Goal: Information Seeking & Learning: Learn about a topic

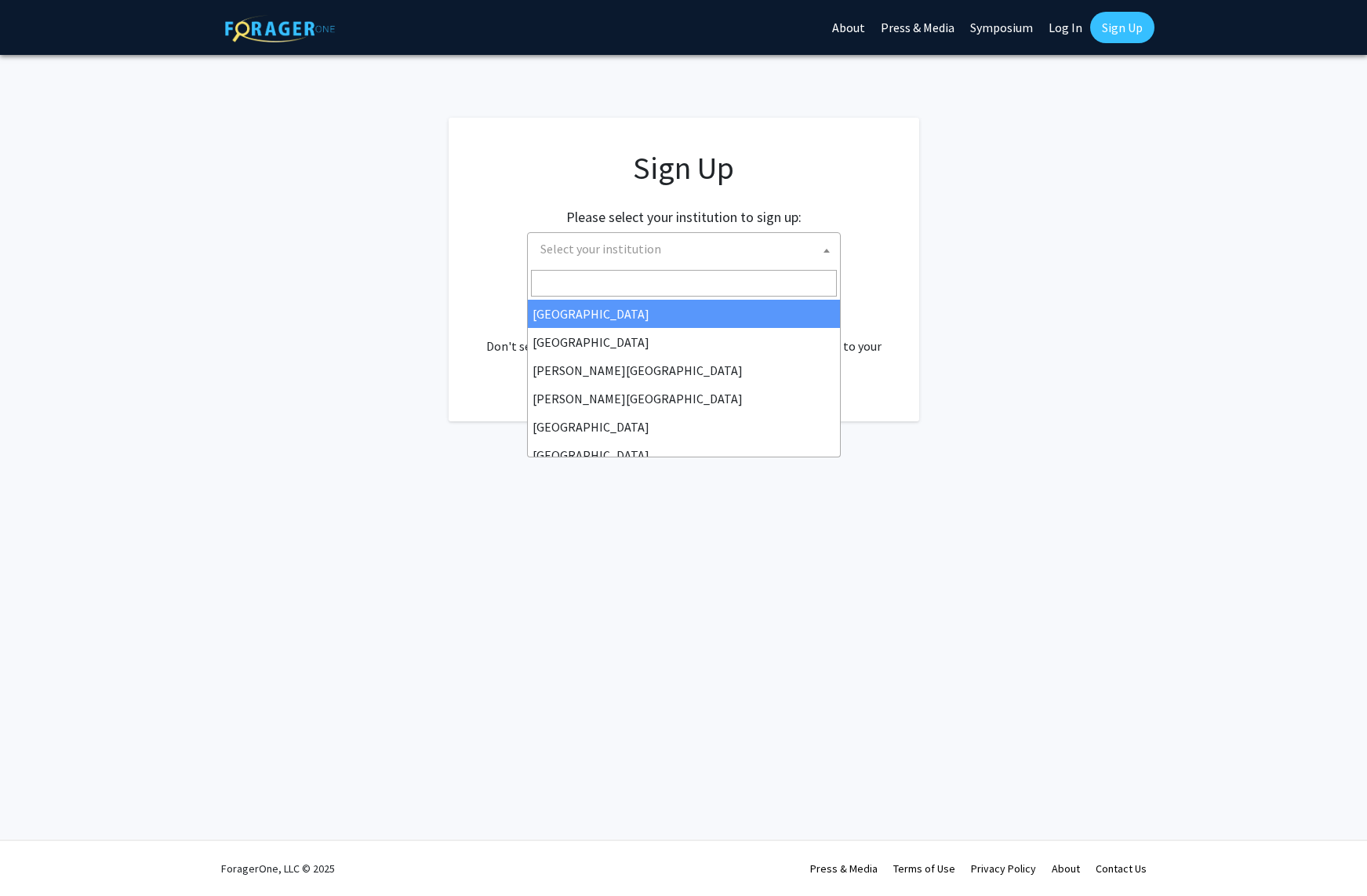
click at [668, 249] on span "Select your institution" at bounding box center [687, 249] width 306 height 32
click at [671, 283] on input "Search" at bounding box center [684, 283] width 306 height 27
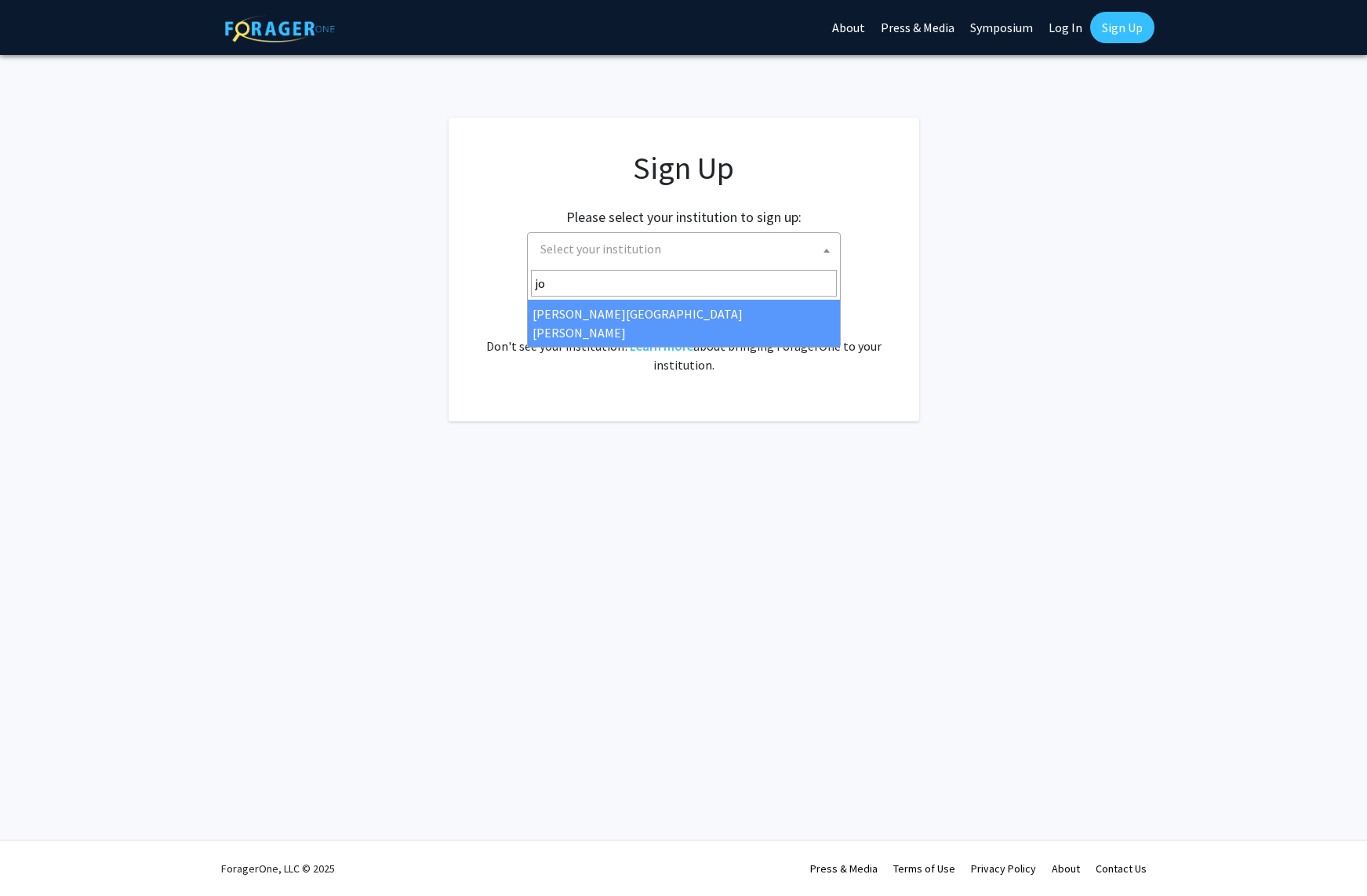
type input "joh"
select select "1"
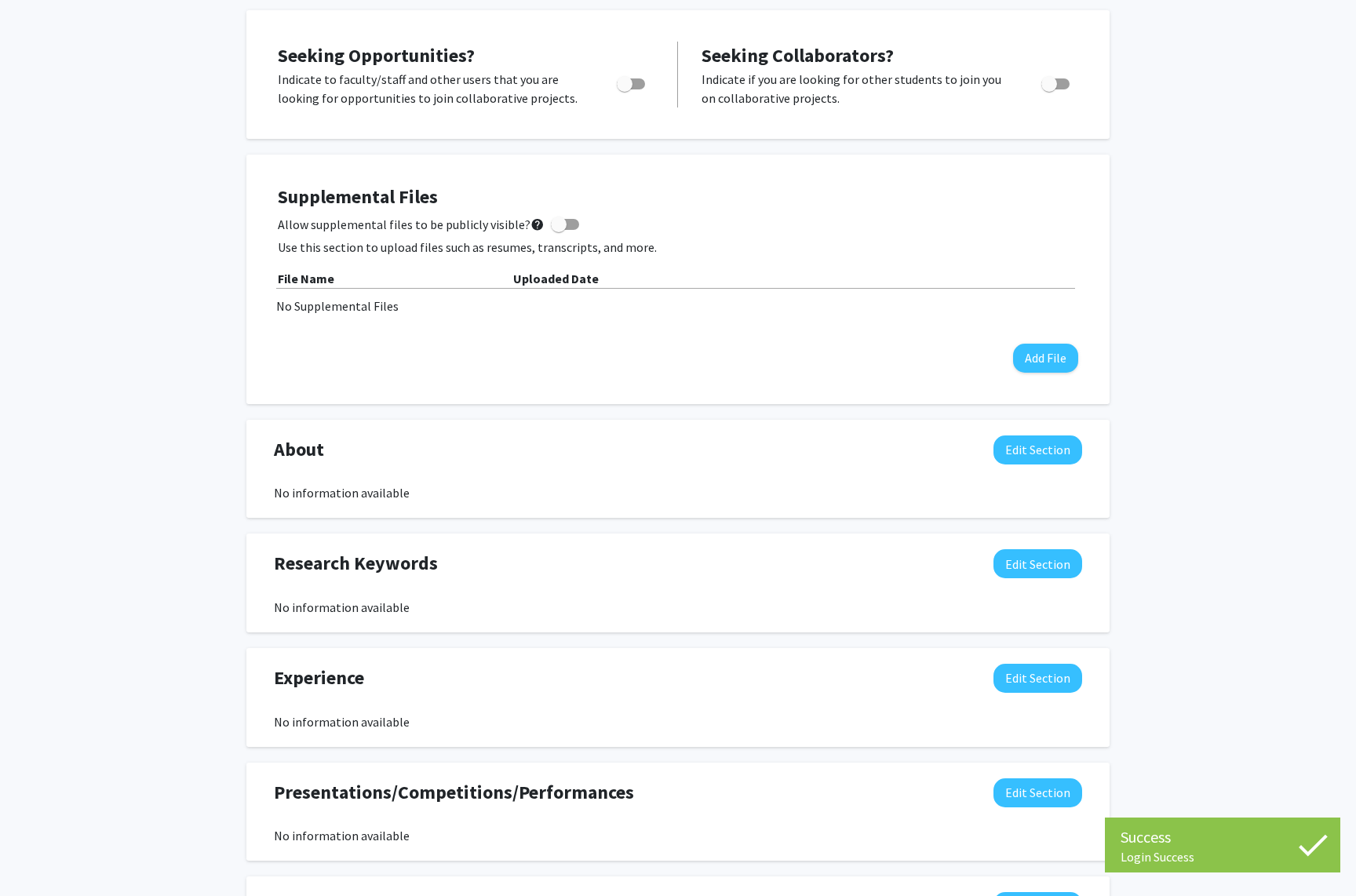
scroll to position [578, 0]
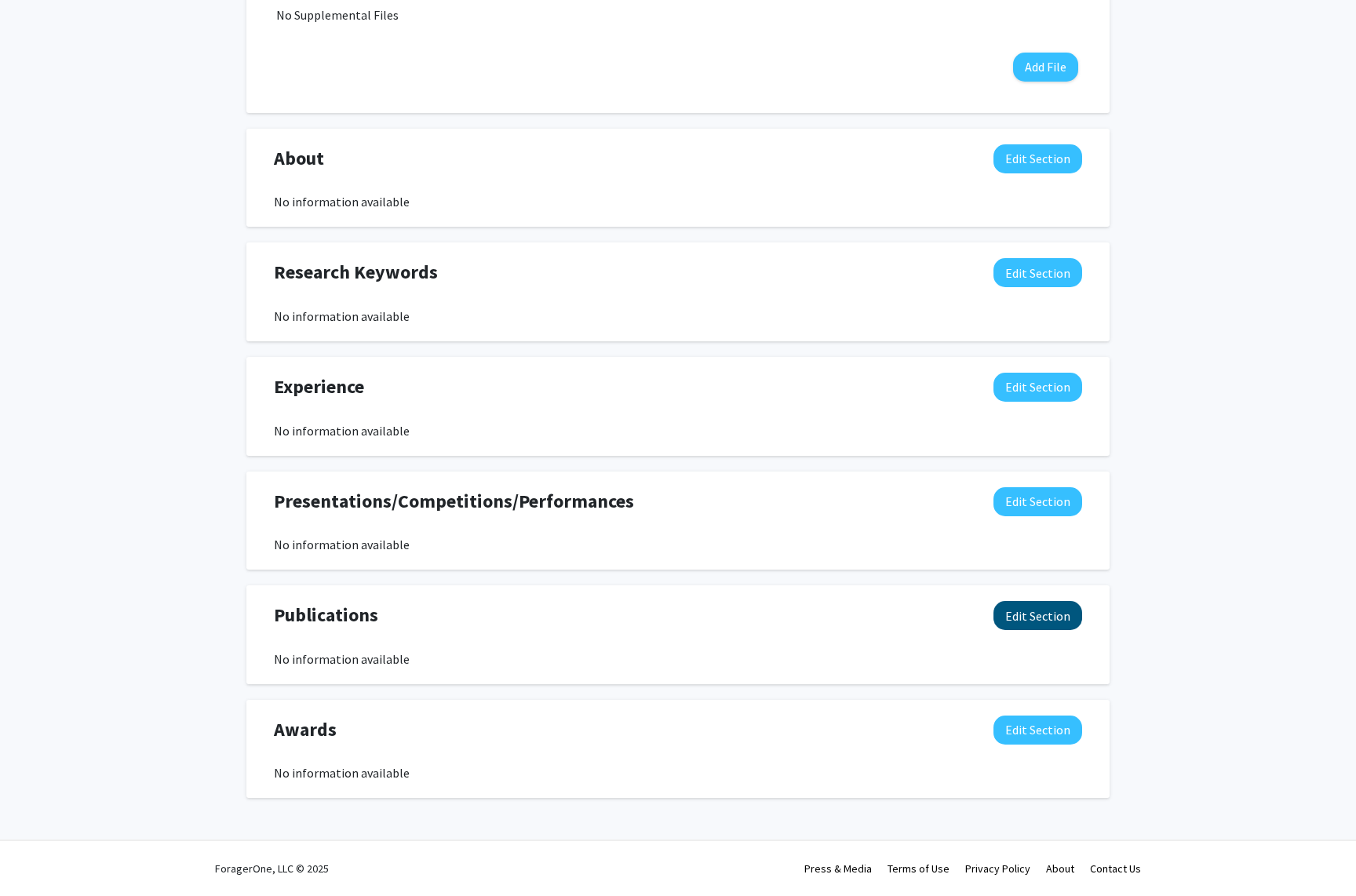
click at [1021, 615] on button "Edit Section" at bounding box center [1037, 615] width 89 height 29
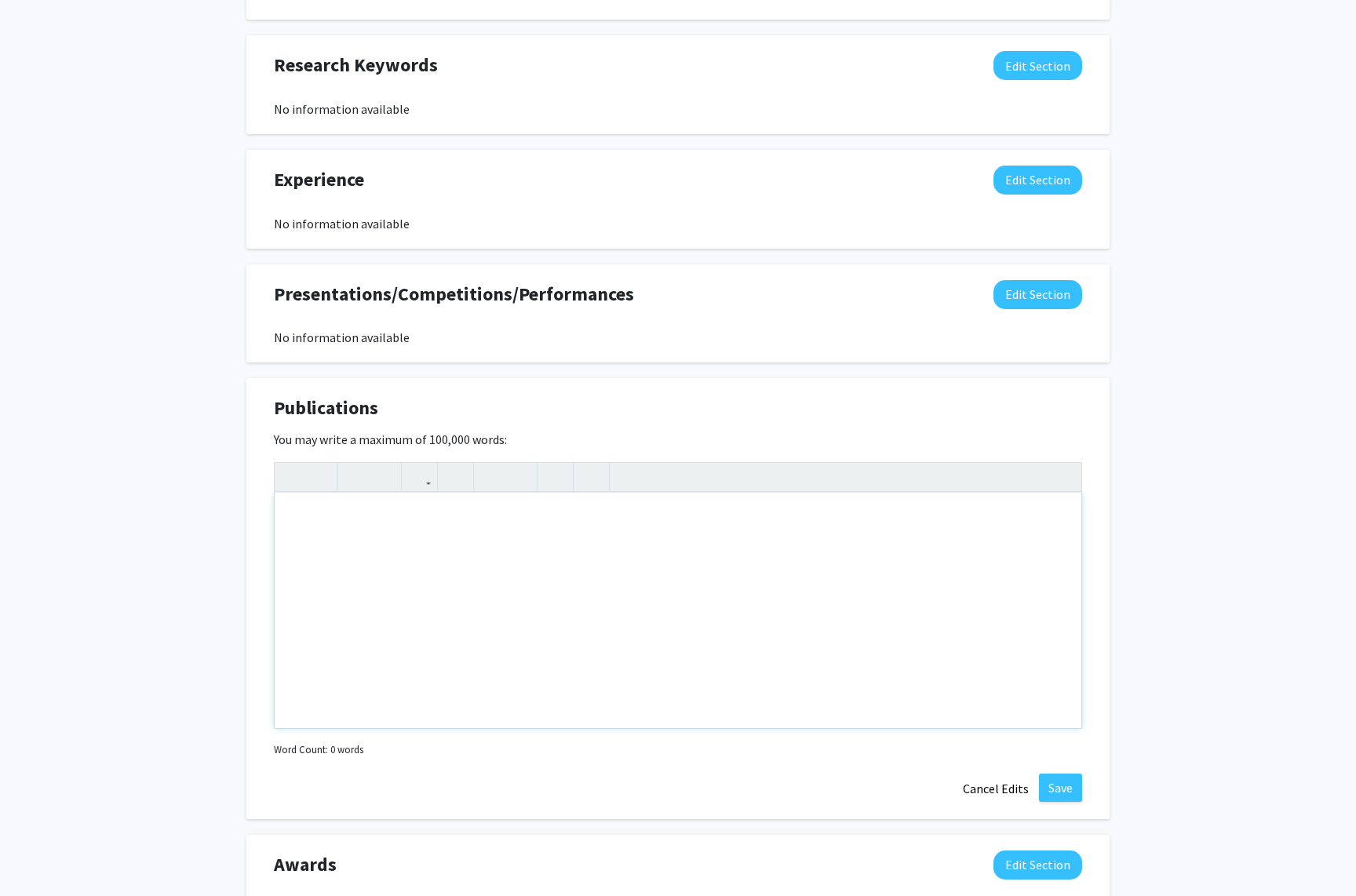
scroll to position [793, 0]
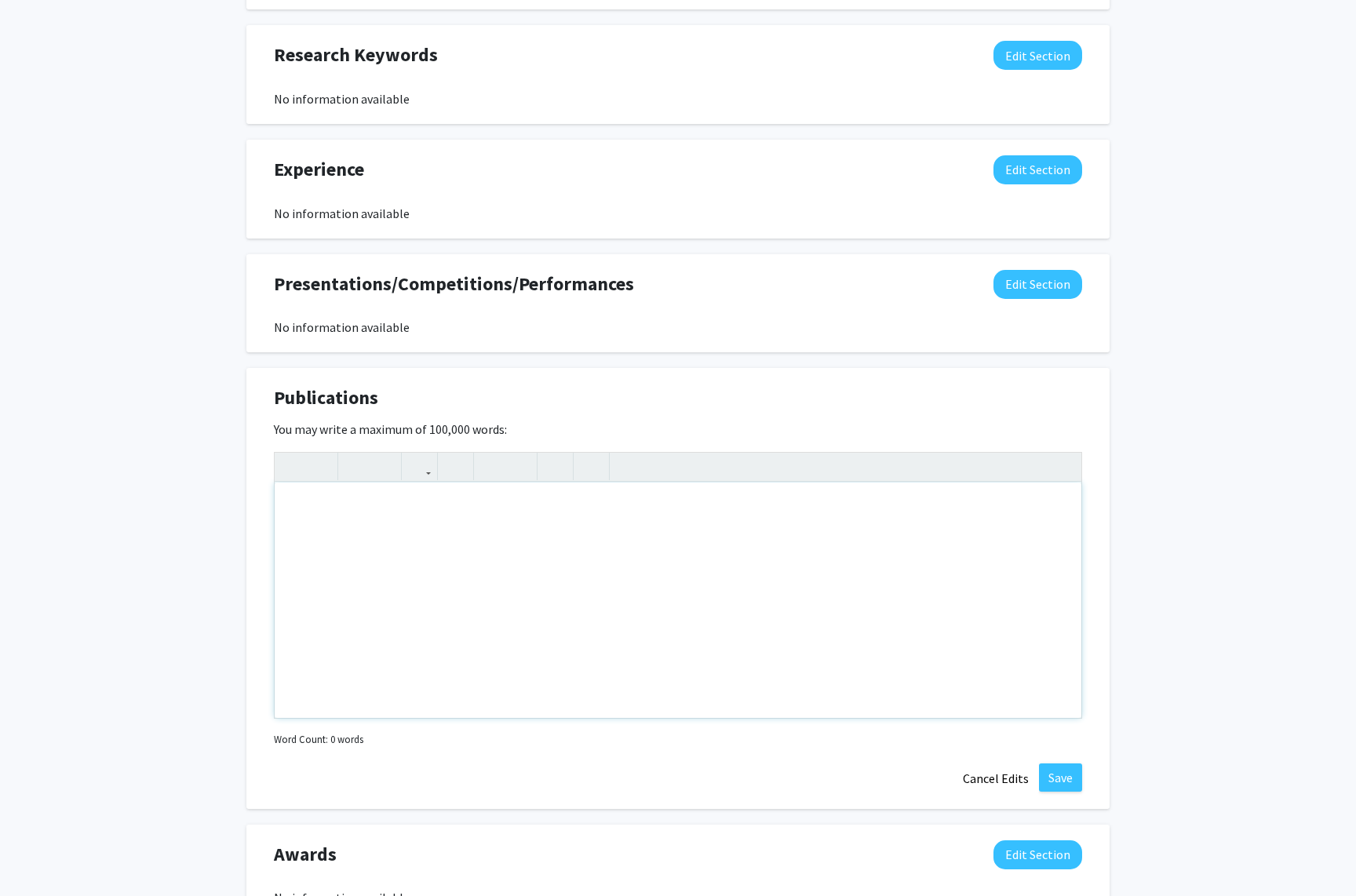
click at [412, 534] on div "Note to users with screen readers: Please deactivate our accessibility plugin f…" at bounding box center [678, 599] width 806 height 235
paste div "Note to users with screen readers: Please deactivate our accessibility plugin f…"
type textarea "<p>Le T., [PERSON_NAME], S., [PERSON_NAME], [PERSON_NAME], [PERSON_NAME], [PERS…"
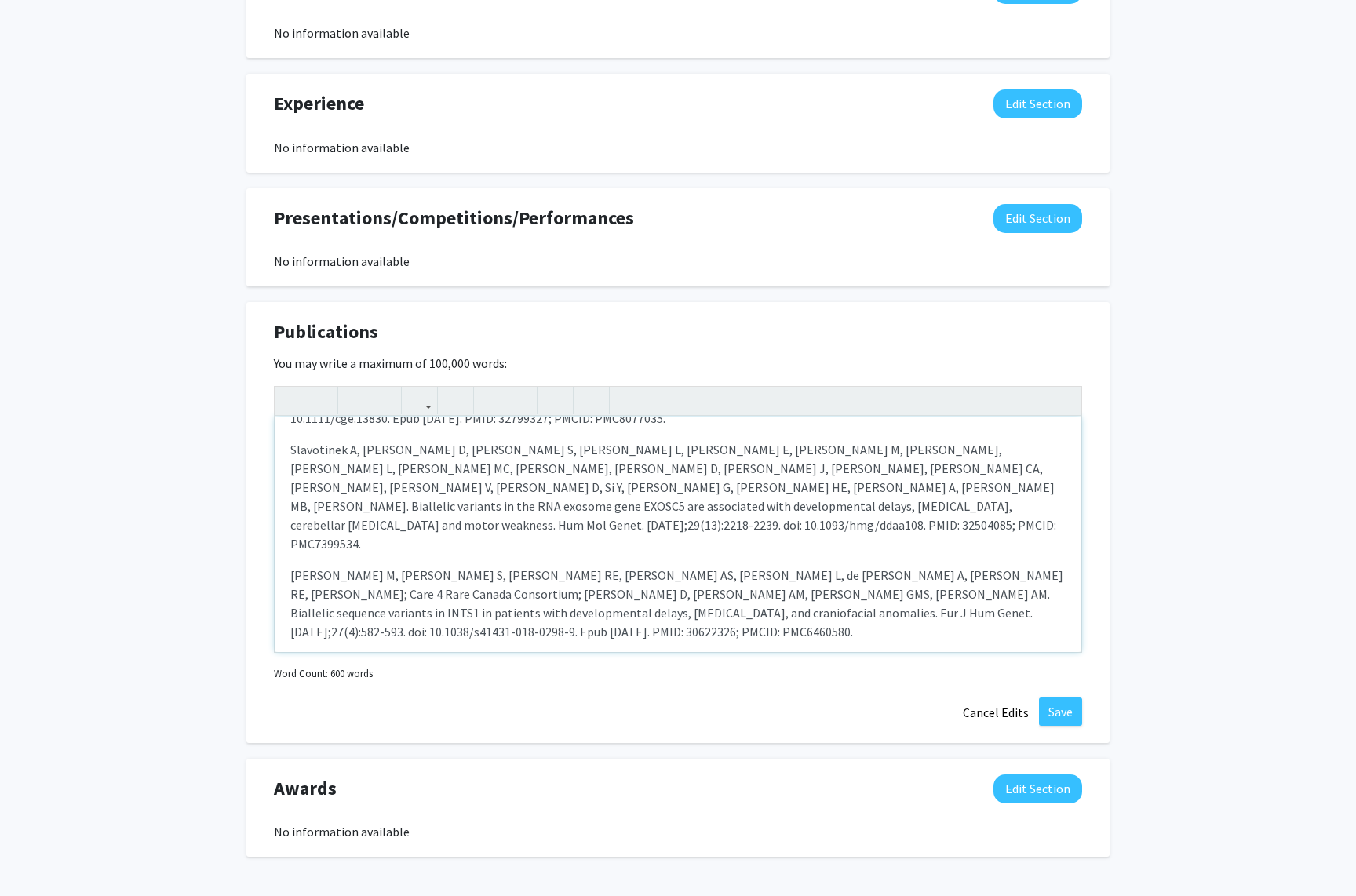
scroll to position [694, 0]
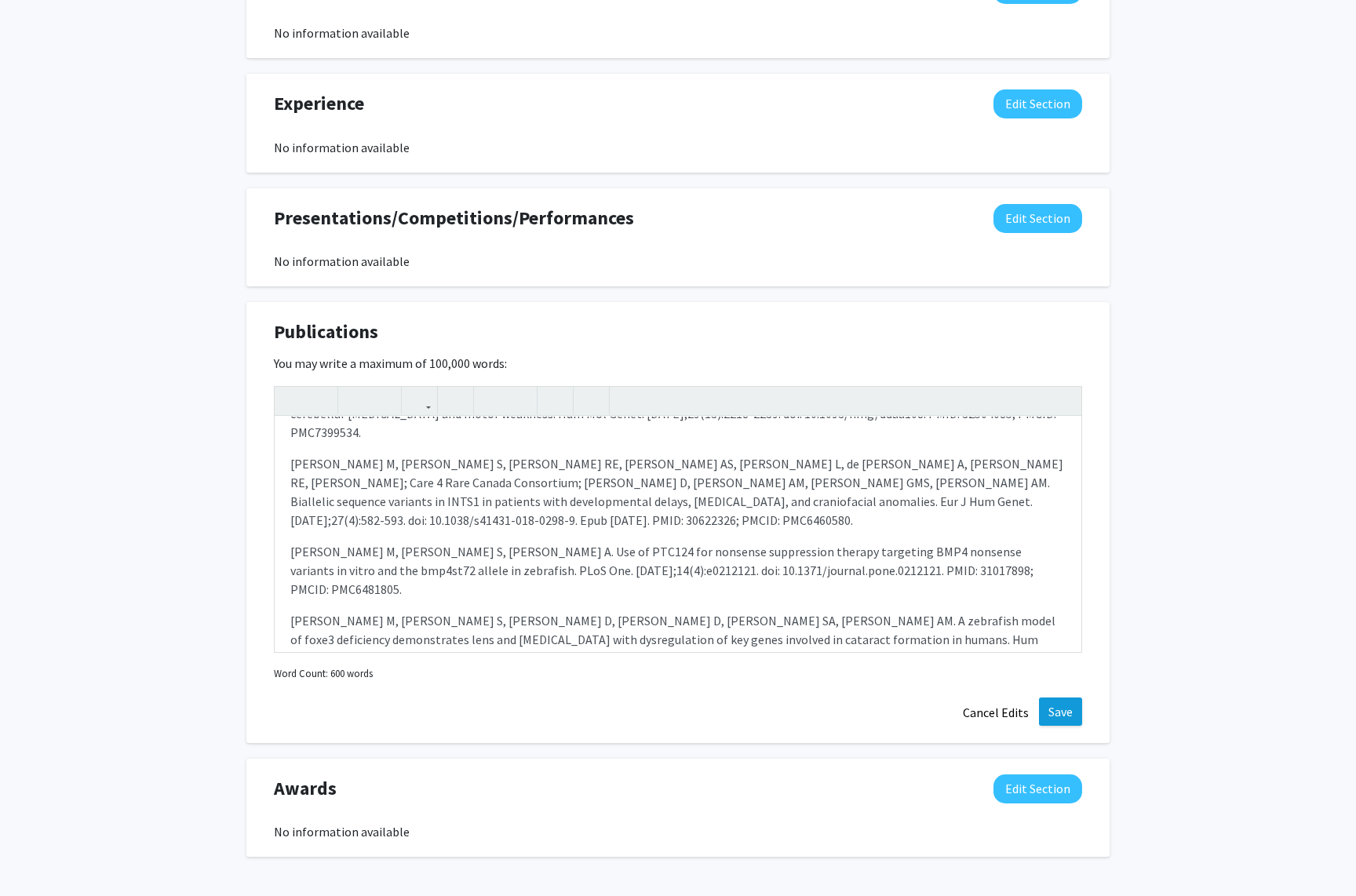
click at [1072, 716] on button "Save" at bounding box center [1060, 711] width 43 height 28
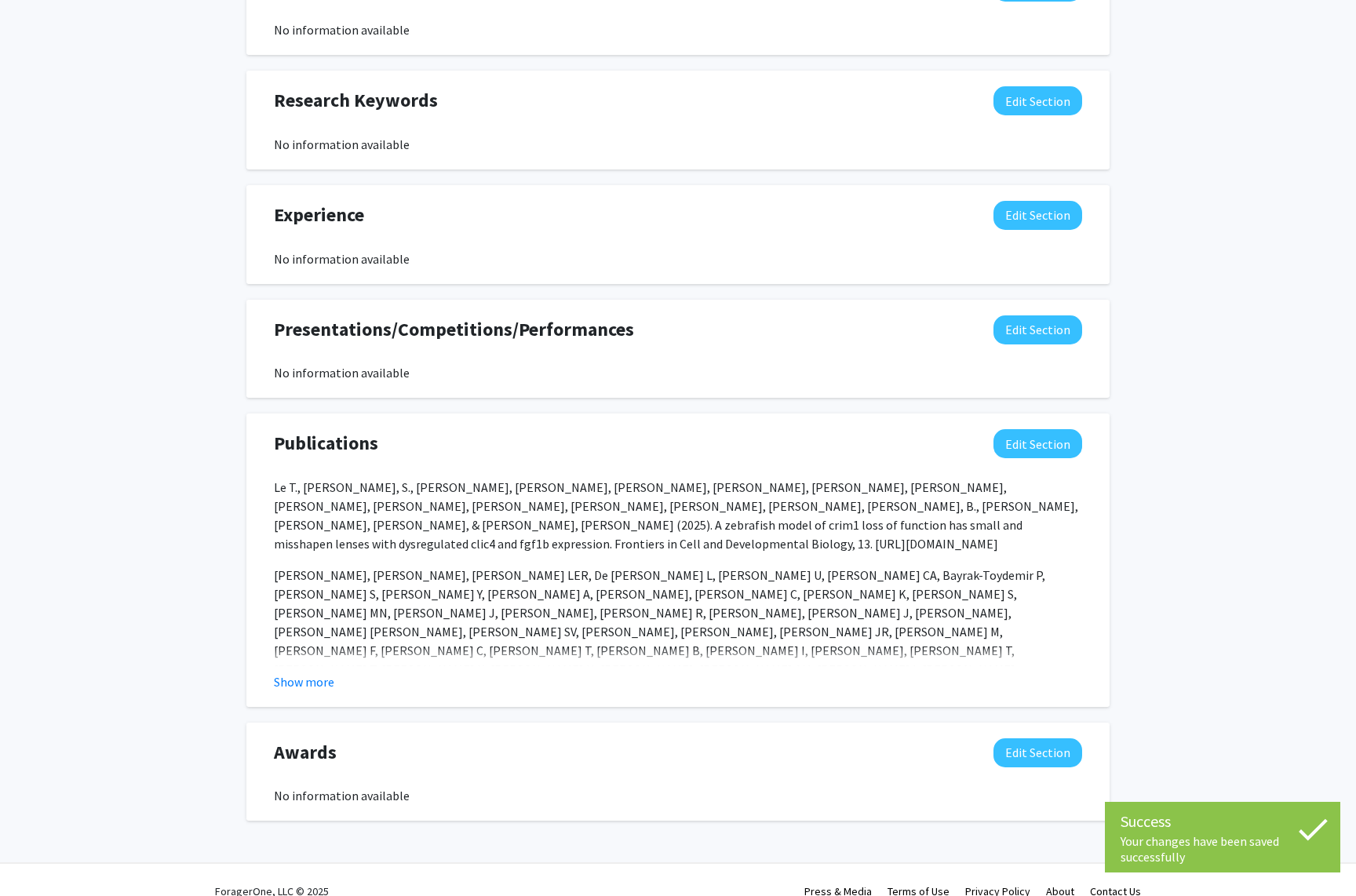
scroll to position [773, 0]
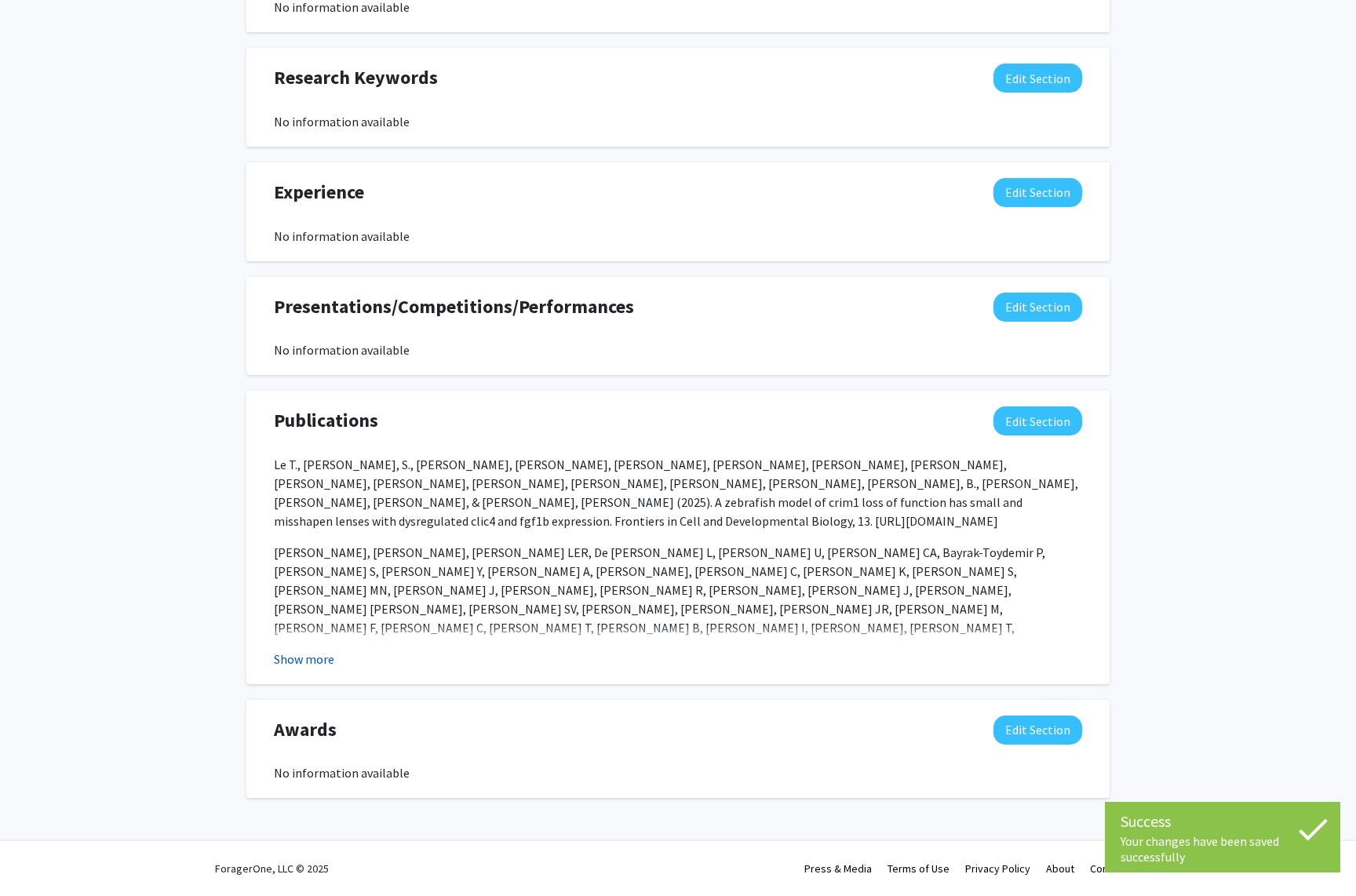
click at [314, 662] on button "Show more" at bounding box center [304, 659] width 60 height 19
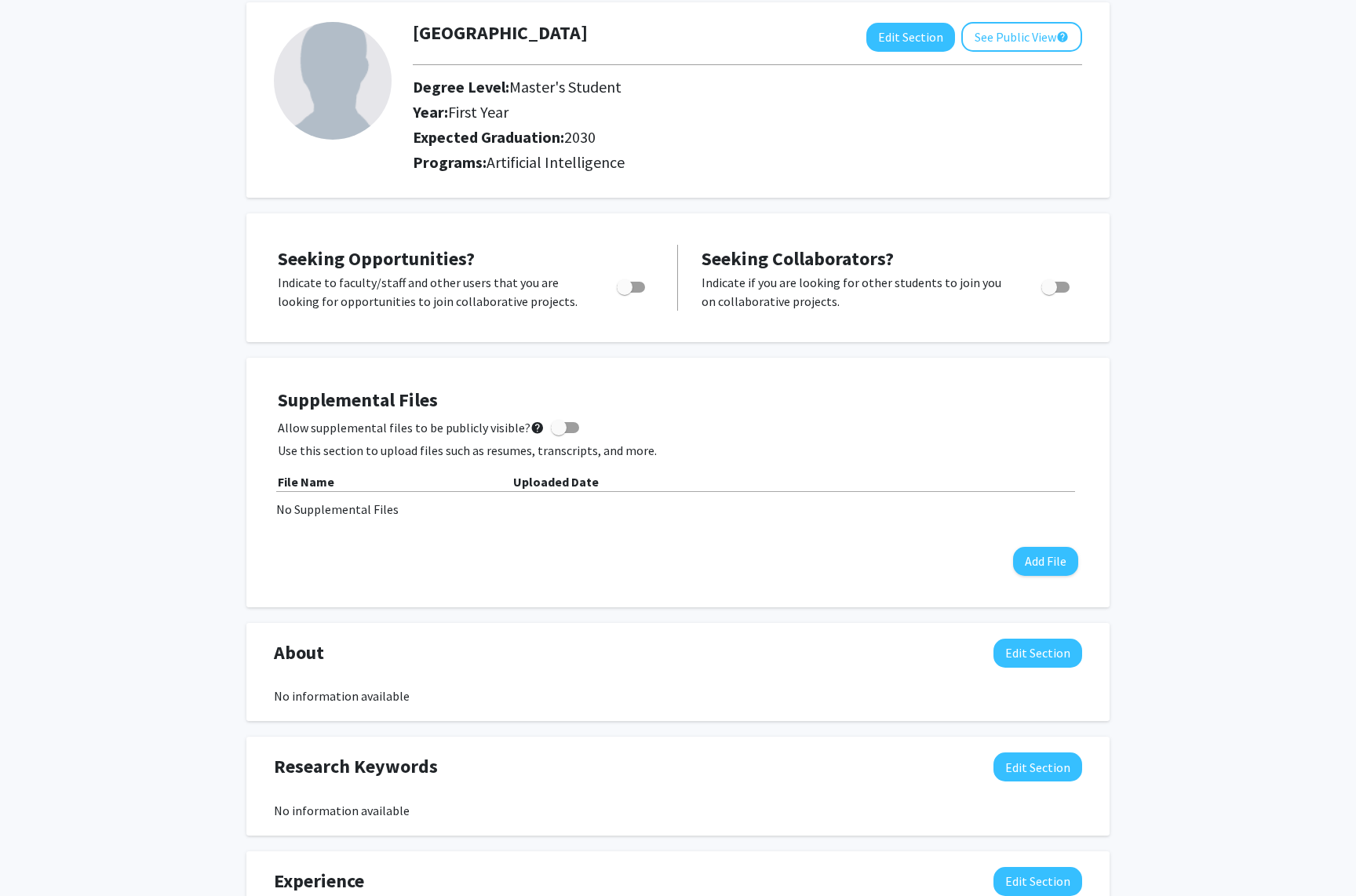
scroll to position [71, 0]
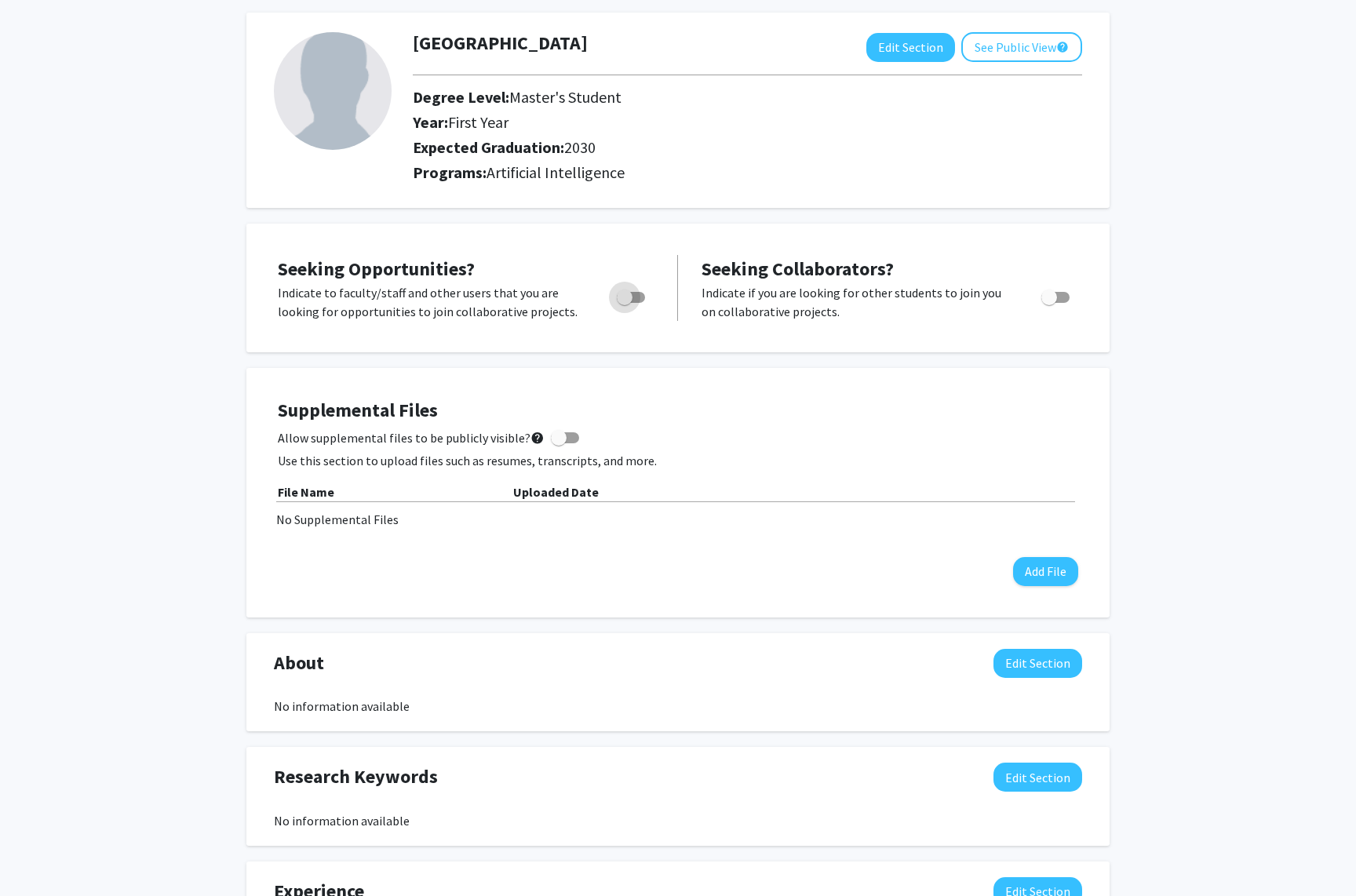
click at [635, 296] on span "Toggle" at bounding box center [631, 297] width 28 height 11
click at [624, 303] on input "Are you actively seeking opportunities?" at bounding box center [624, 303] width 1 height 1
checkbox input "true"
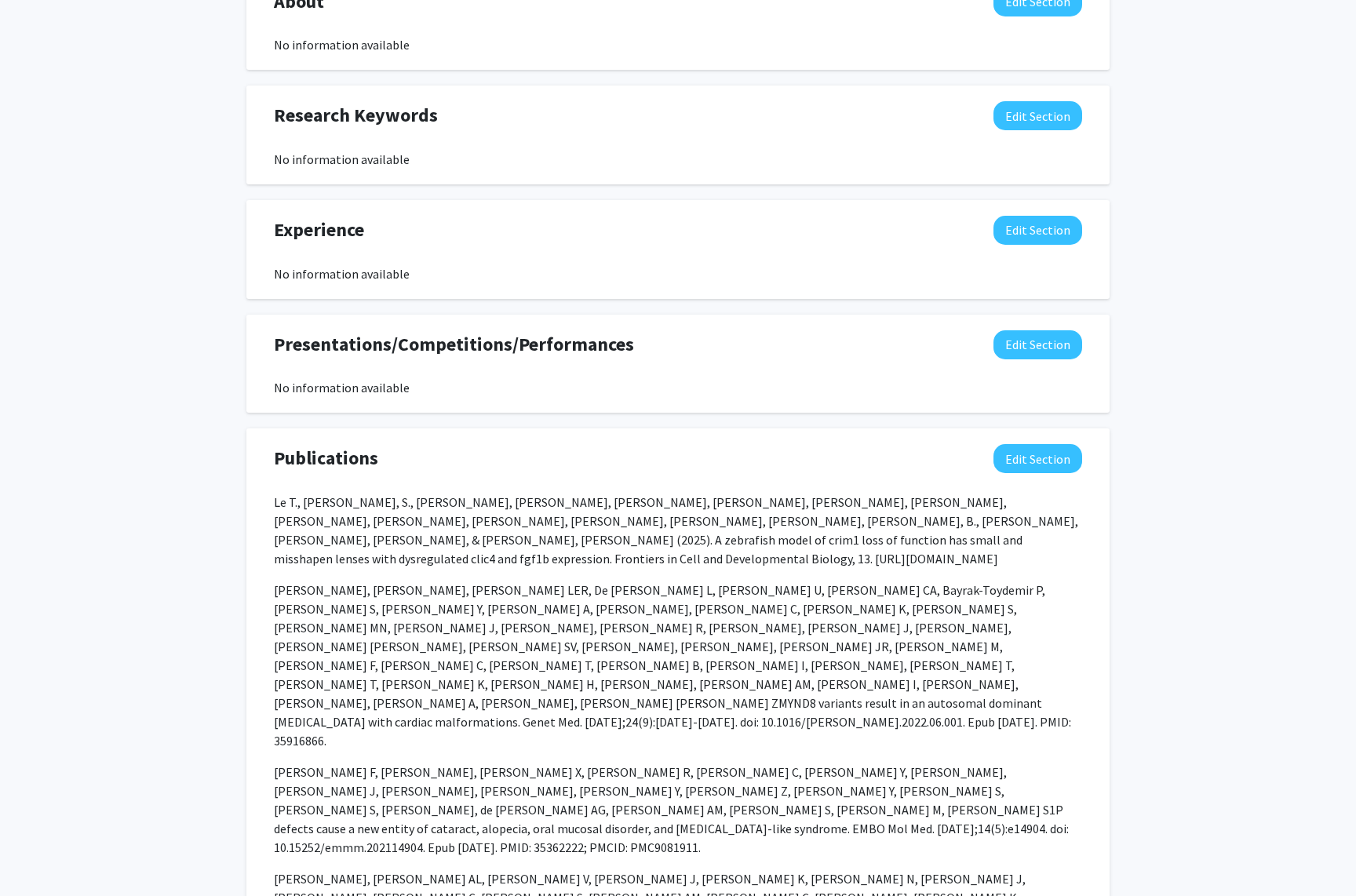
scroll to position [723, 0]
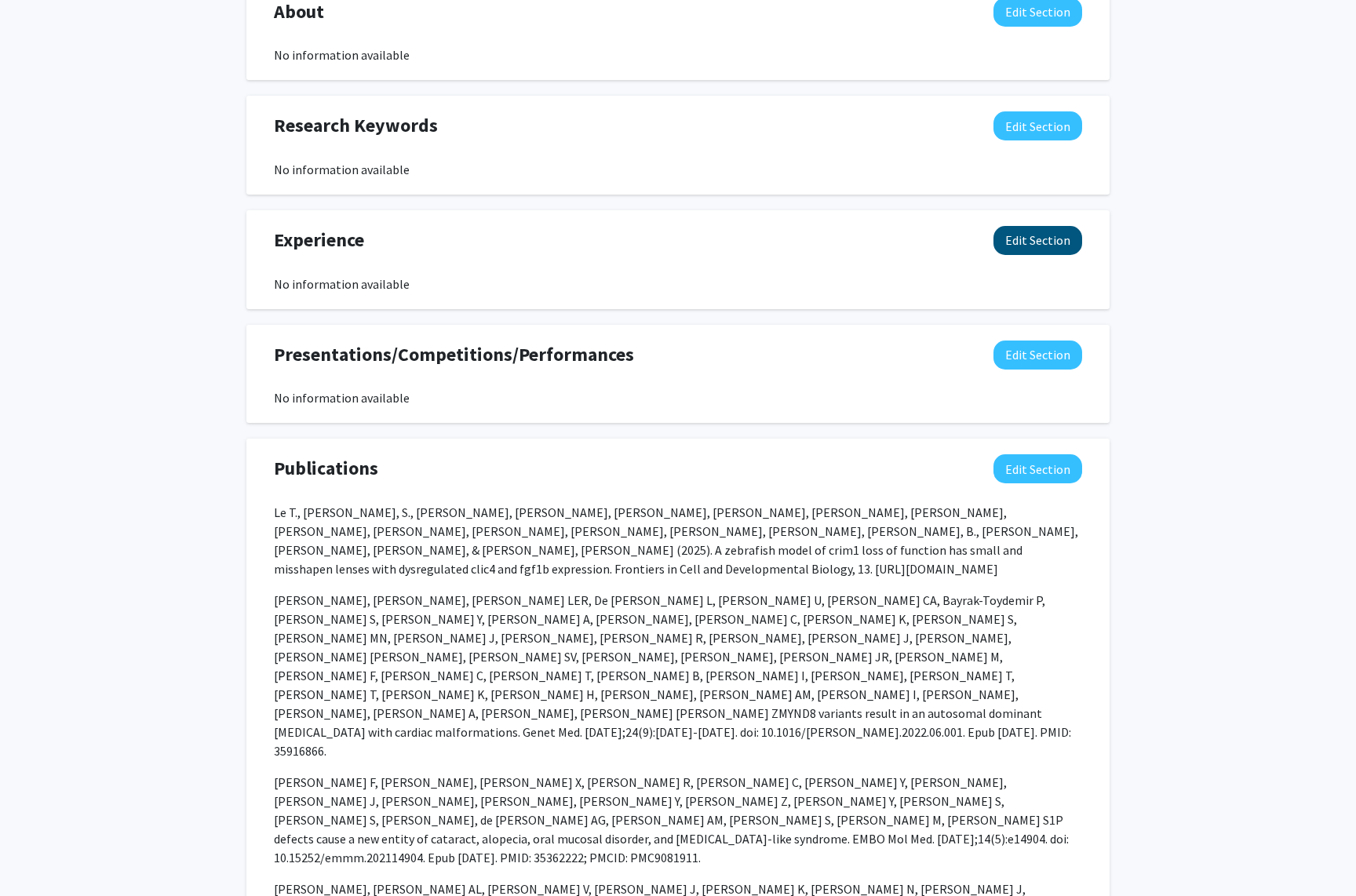
click at [1021, 253] on button "Edit Section" at bounding box center [1037, 240] width 89 height 29
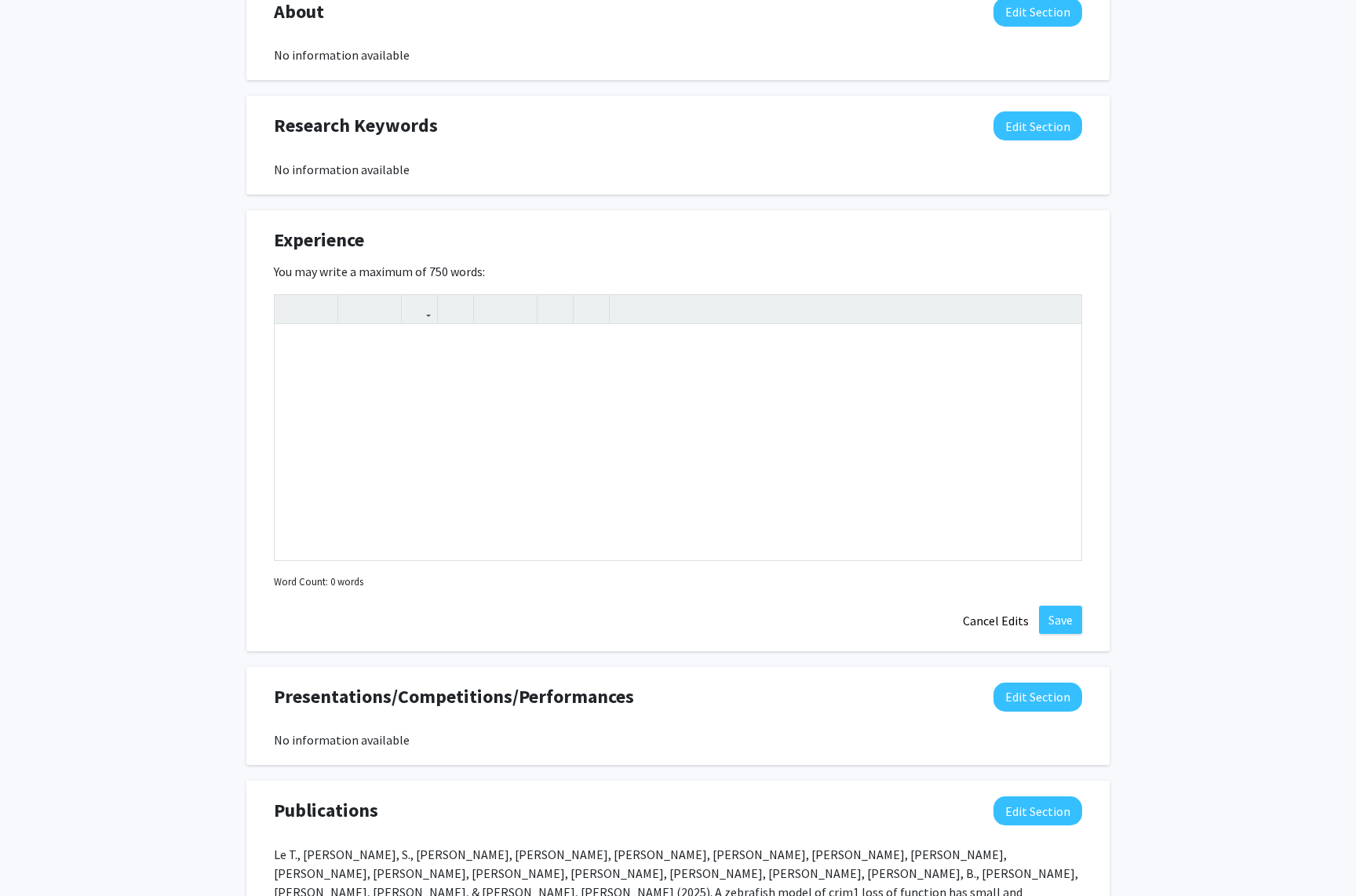
click at [734, 257] on div "Experience Edit Section" at bounding box center [678, 244] width 832 height 36
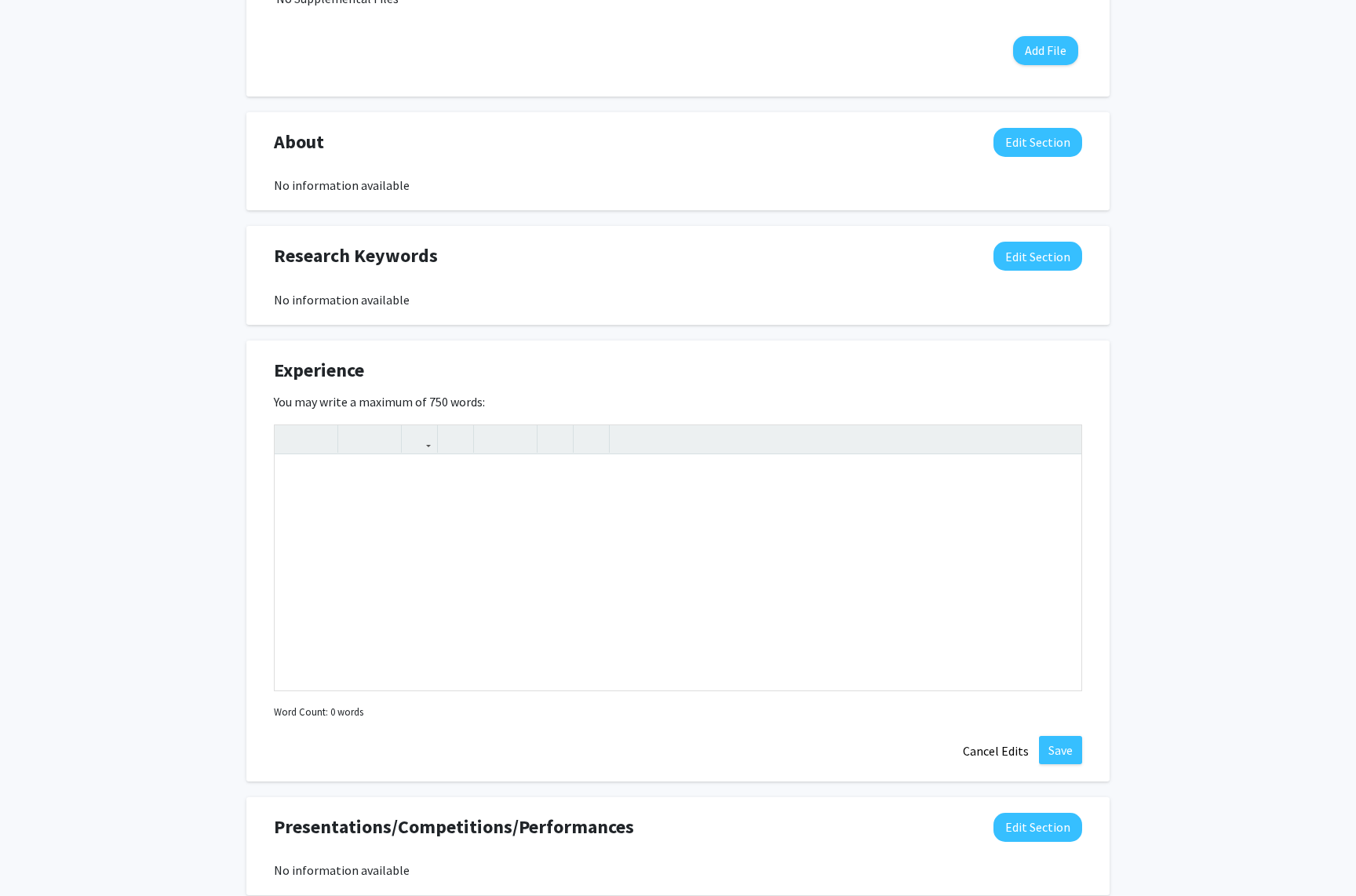
scroll to position [603, 0]
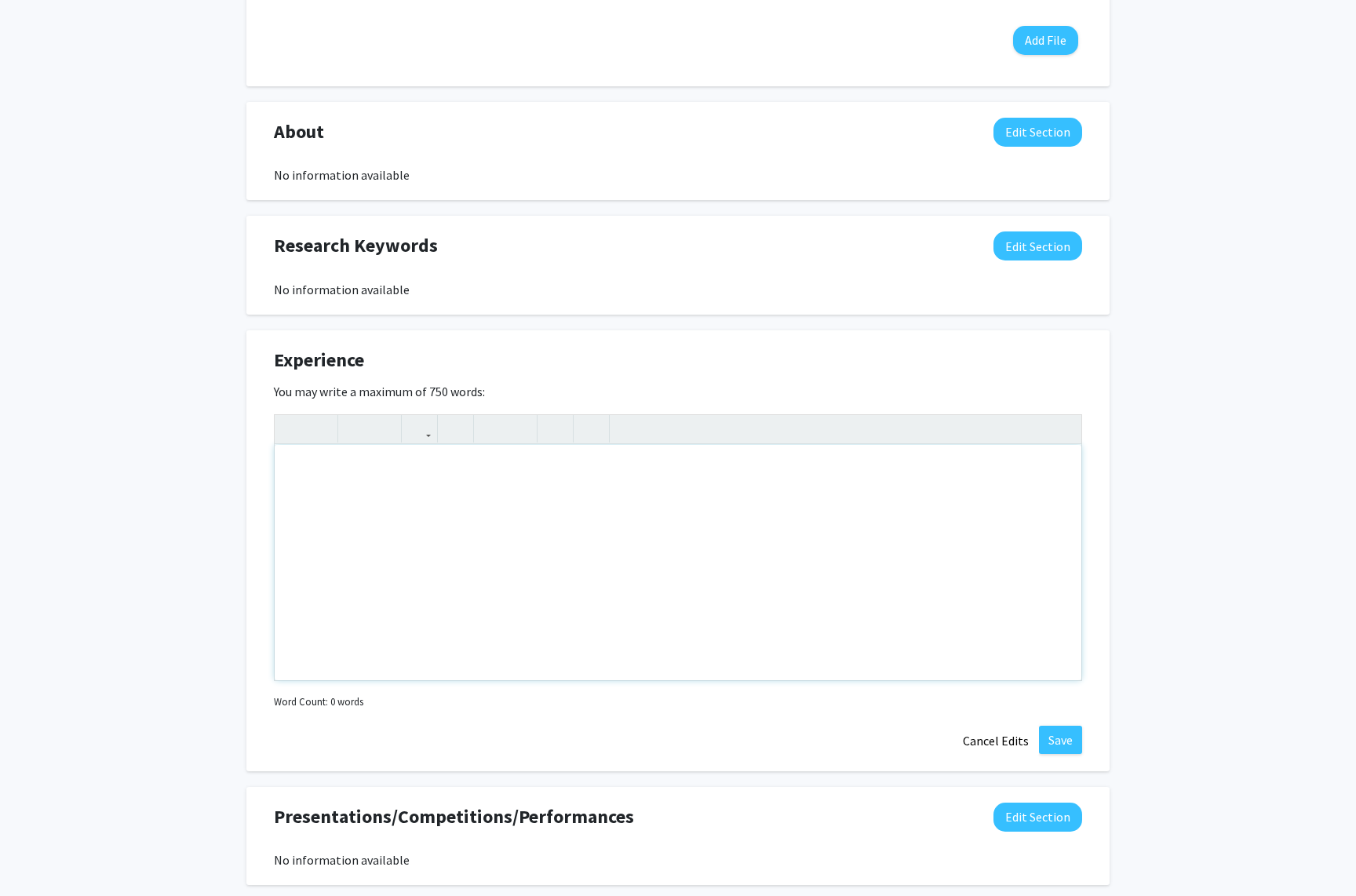
click at [610, 481] on div "Note to users with screen readers: Please deactivate our accessibility plugin f…" at bounding box center [678, 562] width 806 height 235
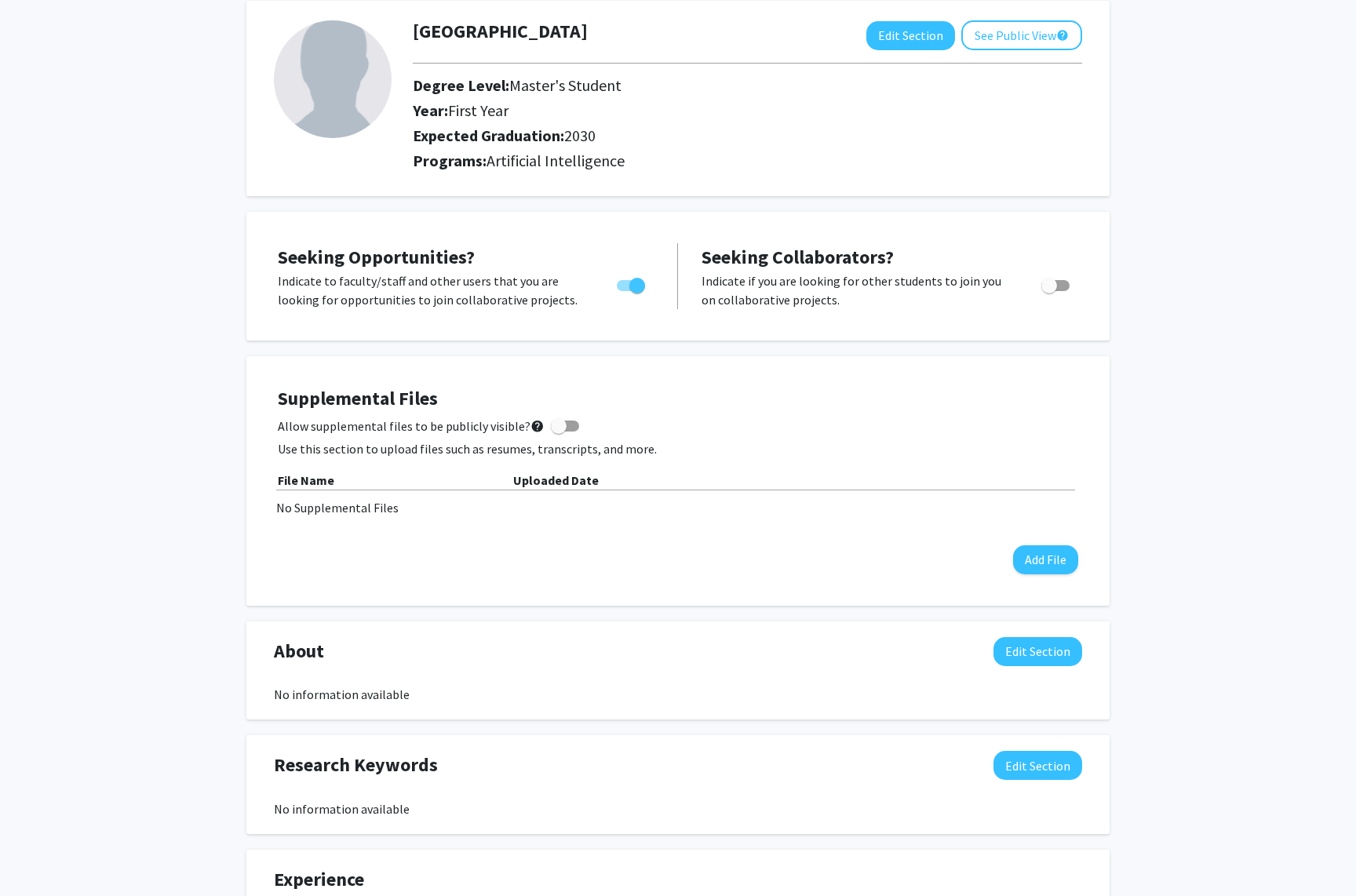
scroll to position [0, 0]
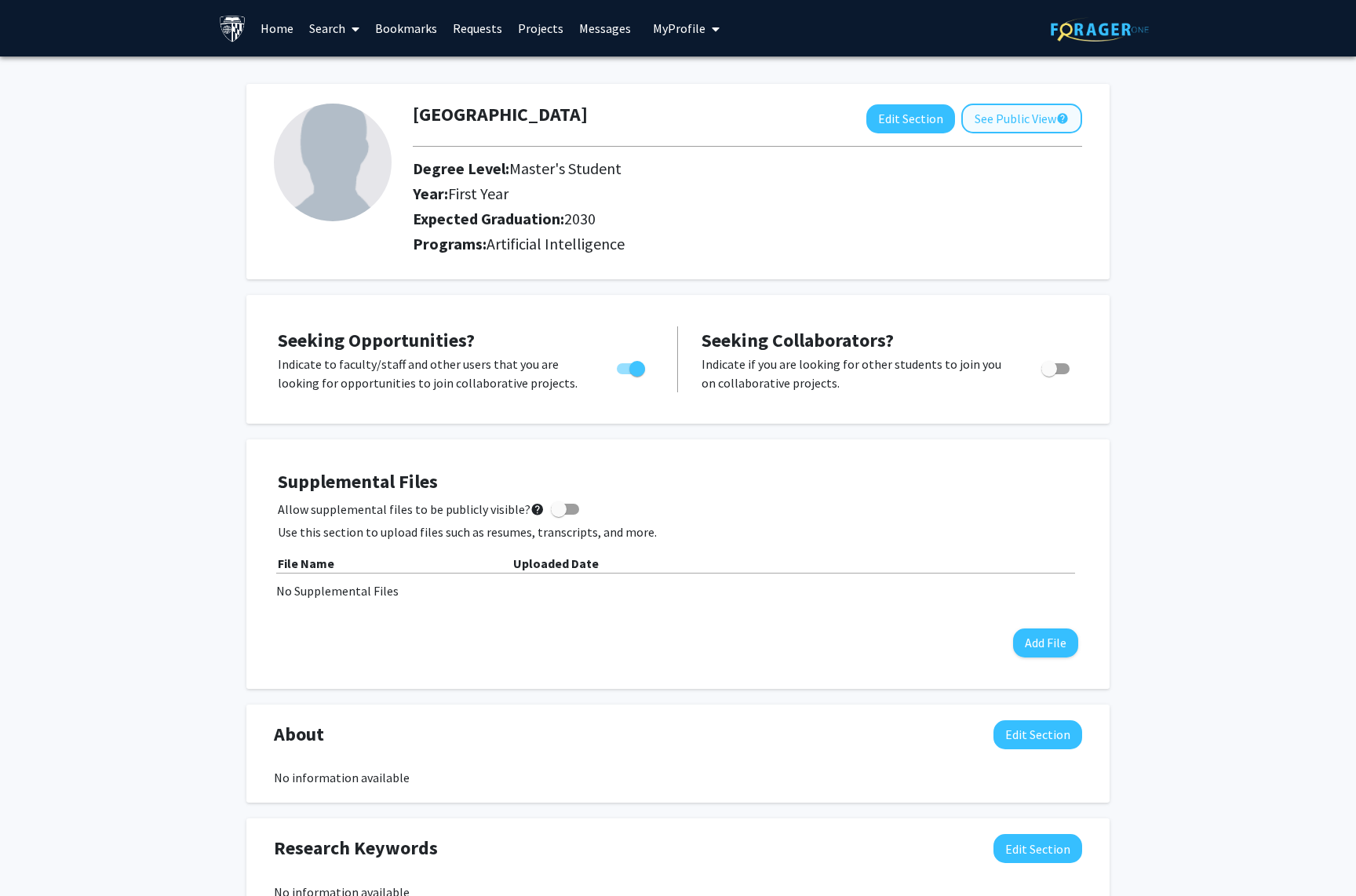
click at [992, 128] on button "See Public View help" at bounding box center [1021, 119] width 121 height 30
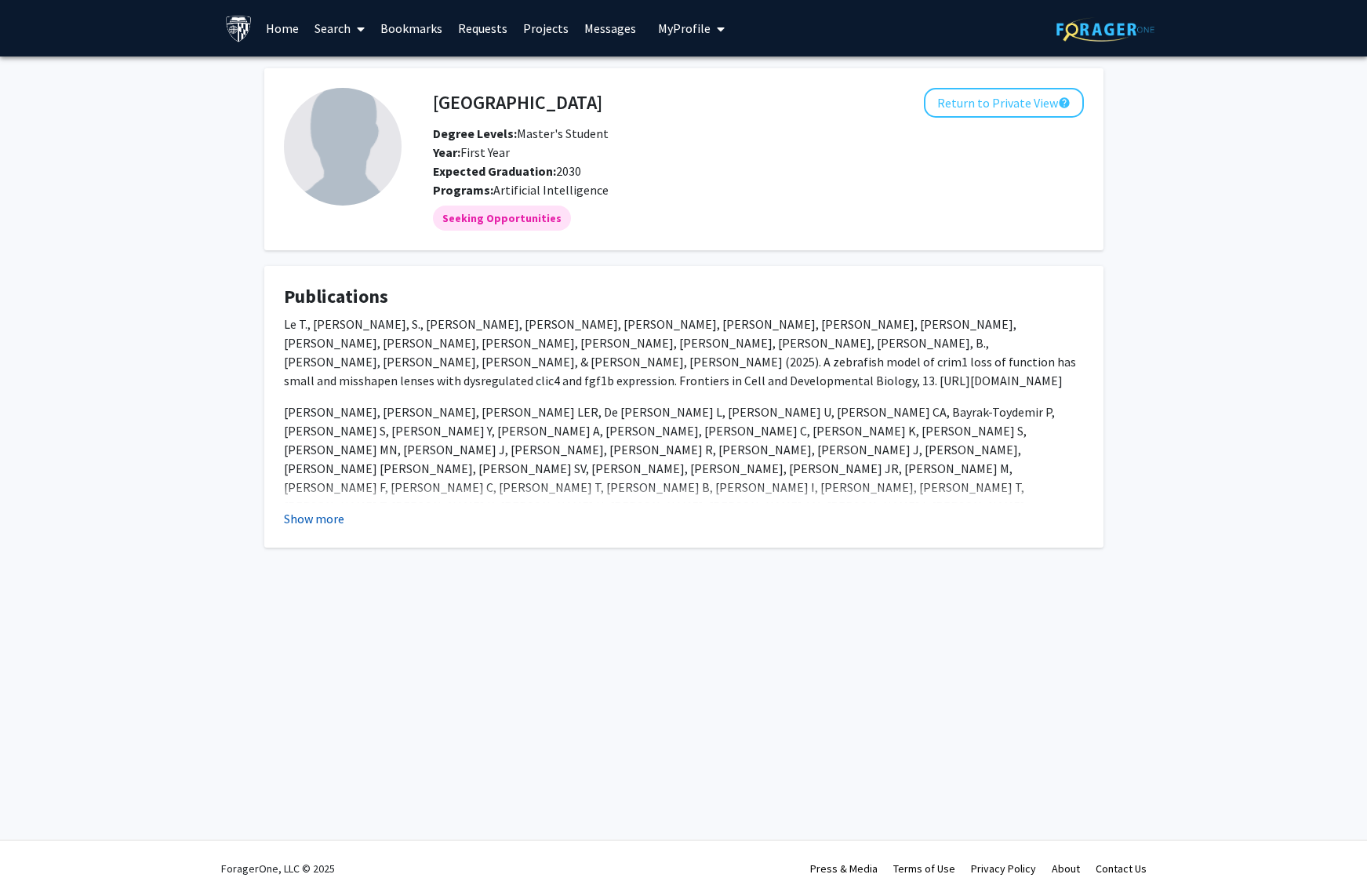
click at [330, 523] on button "Show more" at bounding box center [314, 518] width 60 height 19
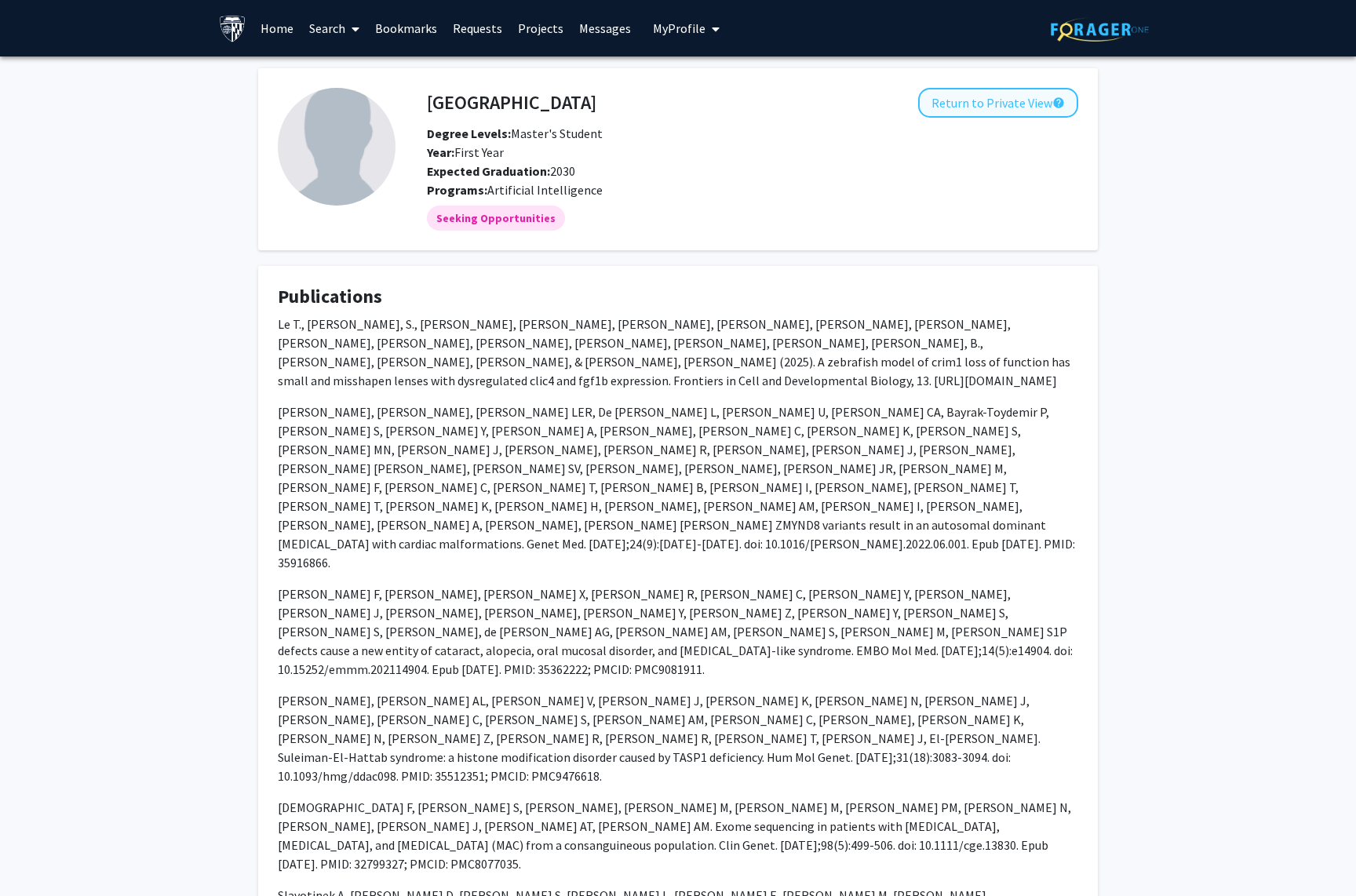
click at [972, 107] on button "Return to Private View help" at bounding box center [998, 103] width 160 height 30
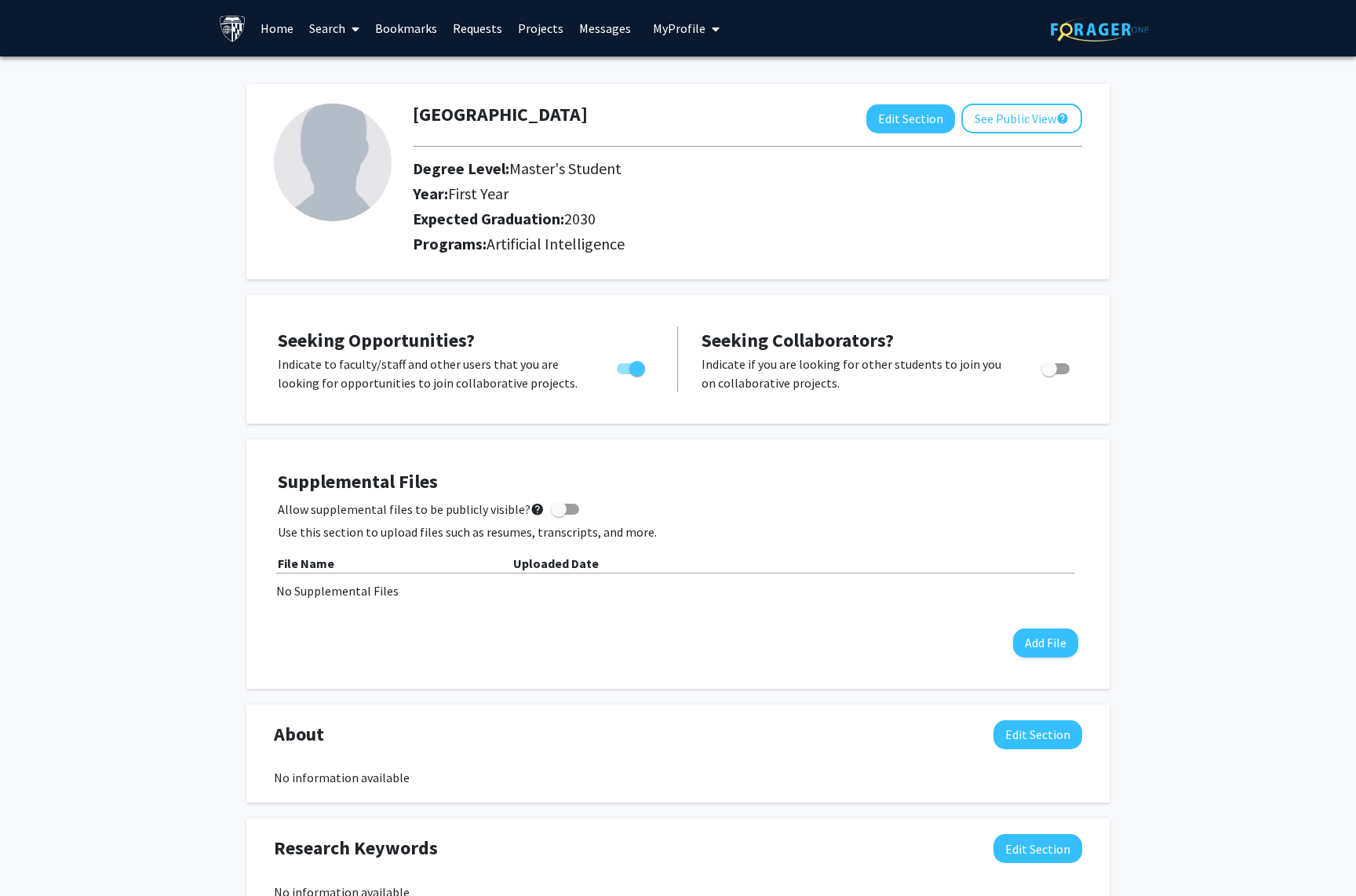
click at [351, 33] on span at bounding box center [352, 29] width 14 height 55
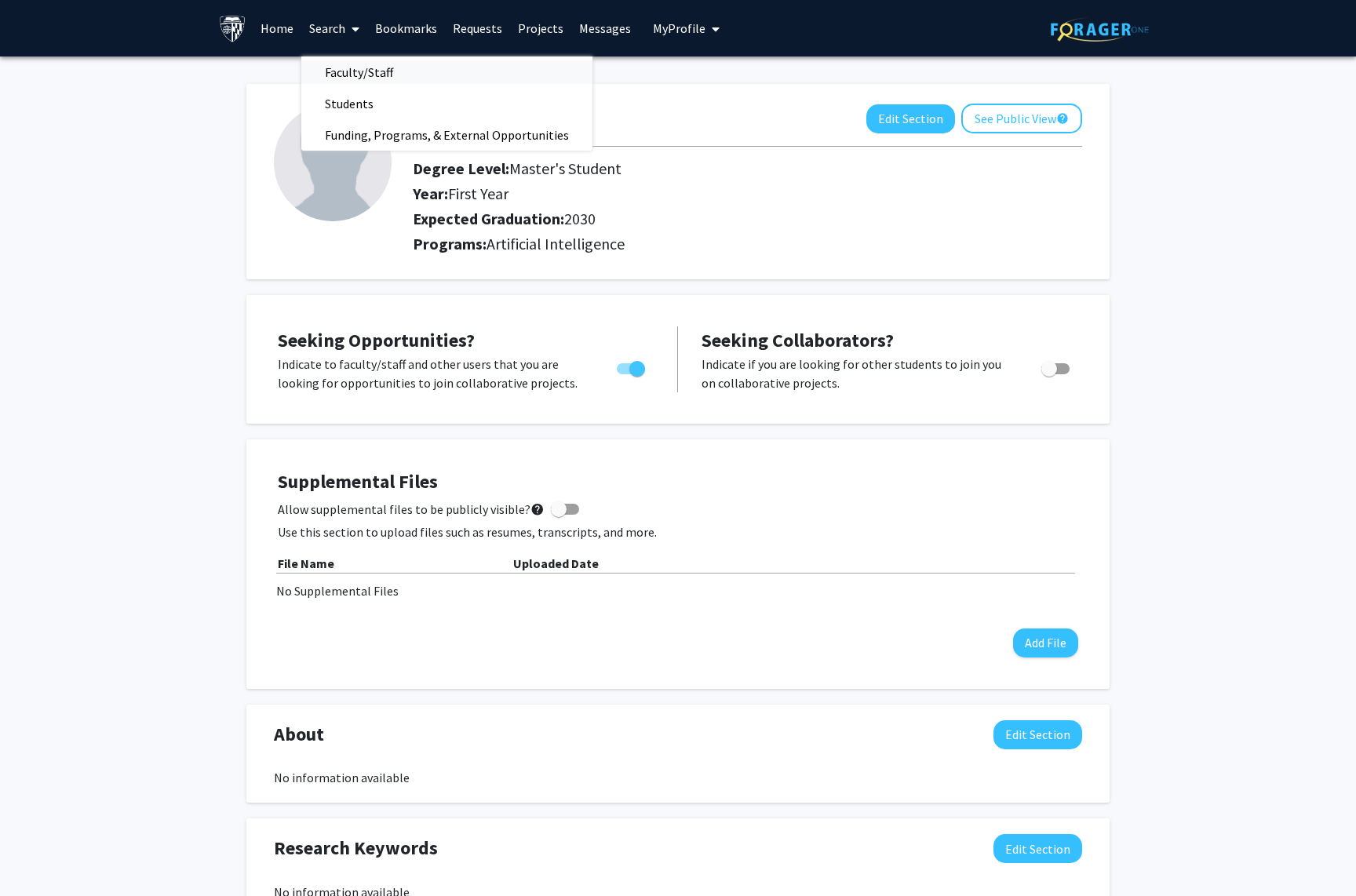
click at [351, 75] on span "Faculty/Staff" at bounding box center [358, 71] width 115 height 31
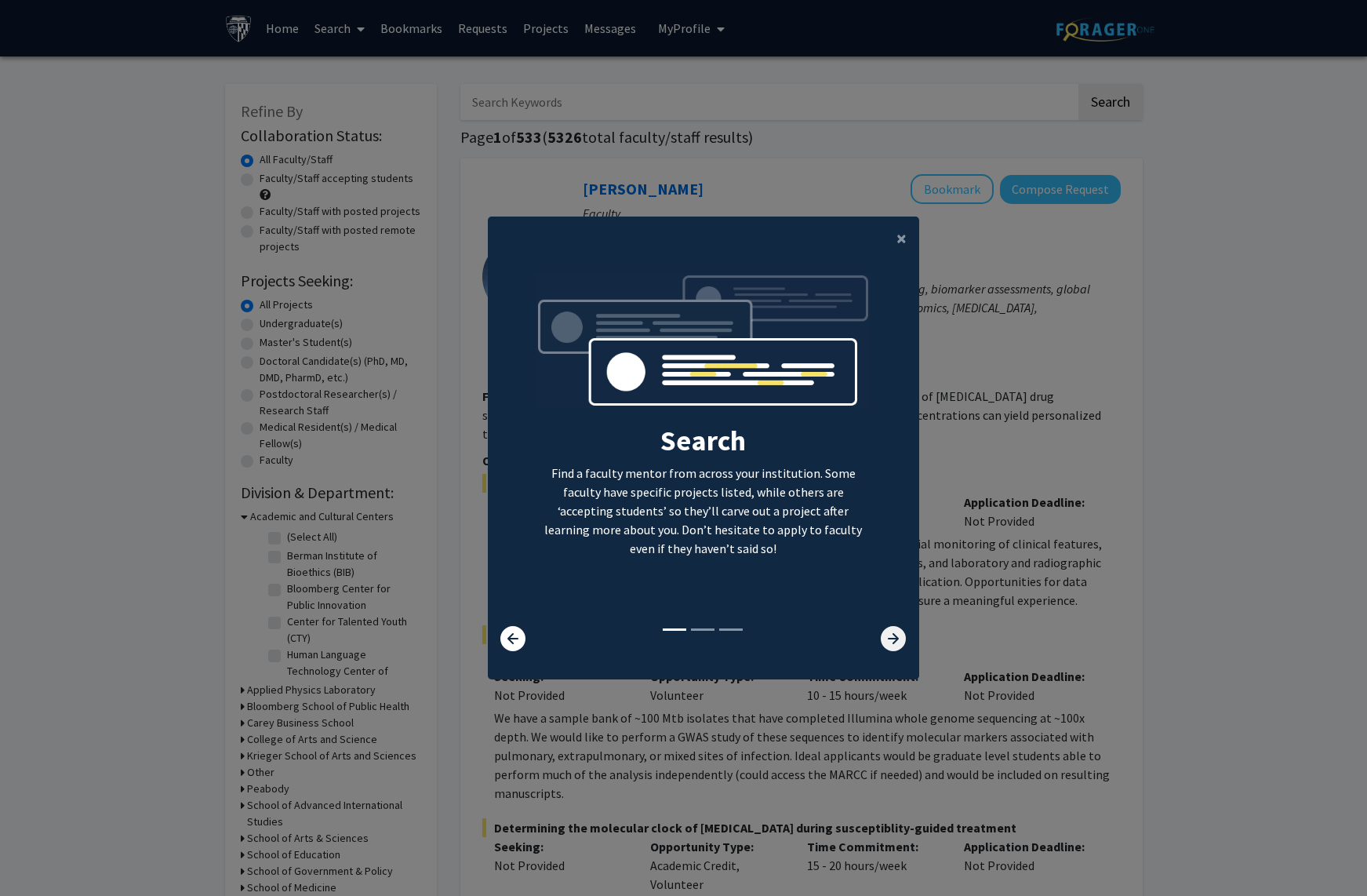
click at [886, 643] on icon at bounding box center [893, 638] width 25 height 25
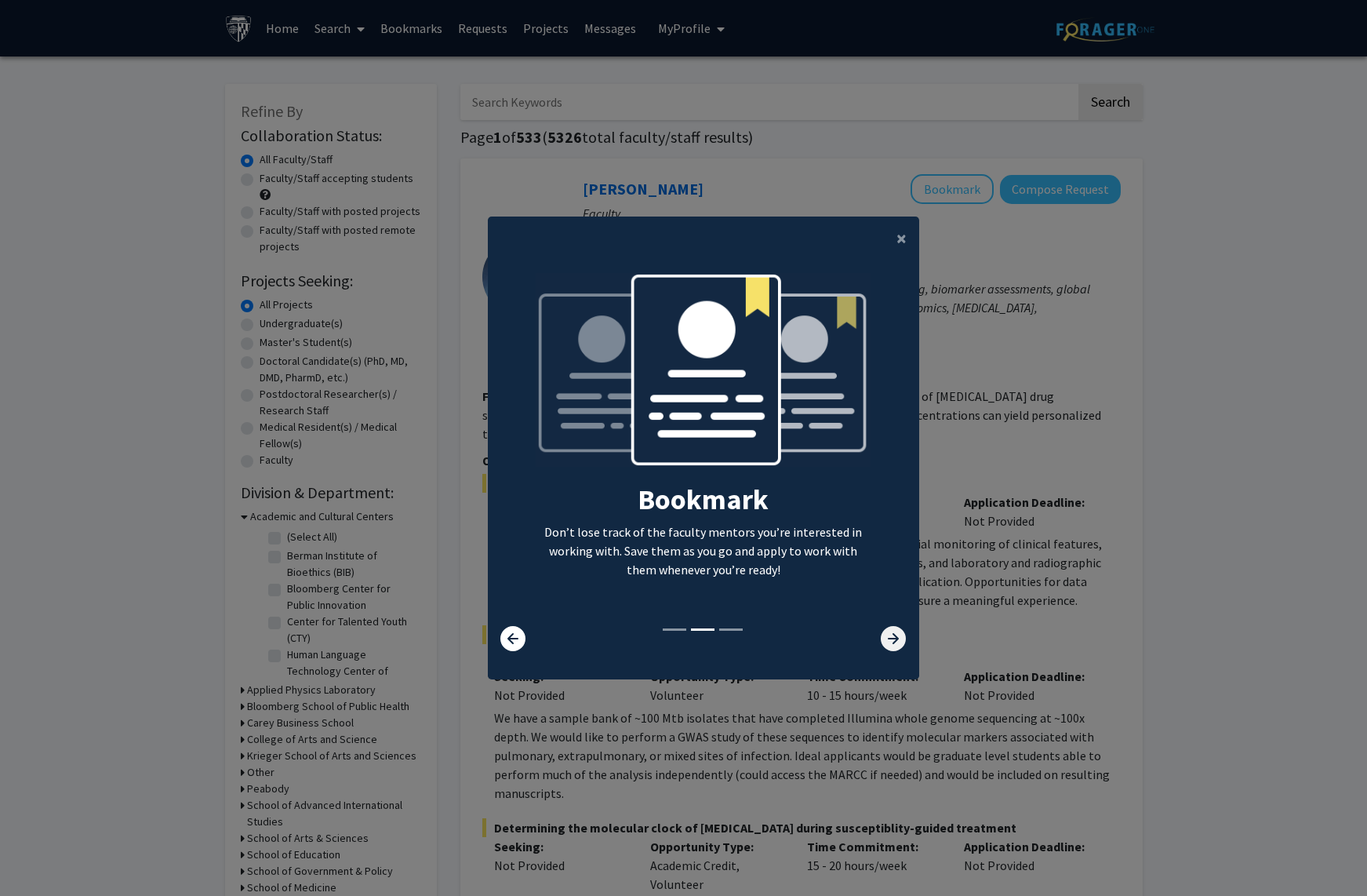
click at [886, 643] on icon at bounding box center [893, 638] width 25 height 25
click at [897, 240] on span "×" at bounding box center [902, 238] width 10 height 24
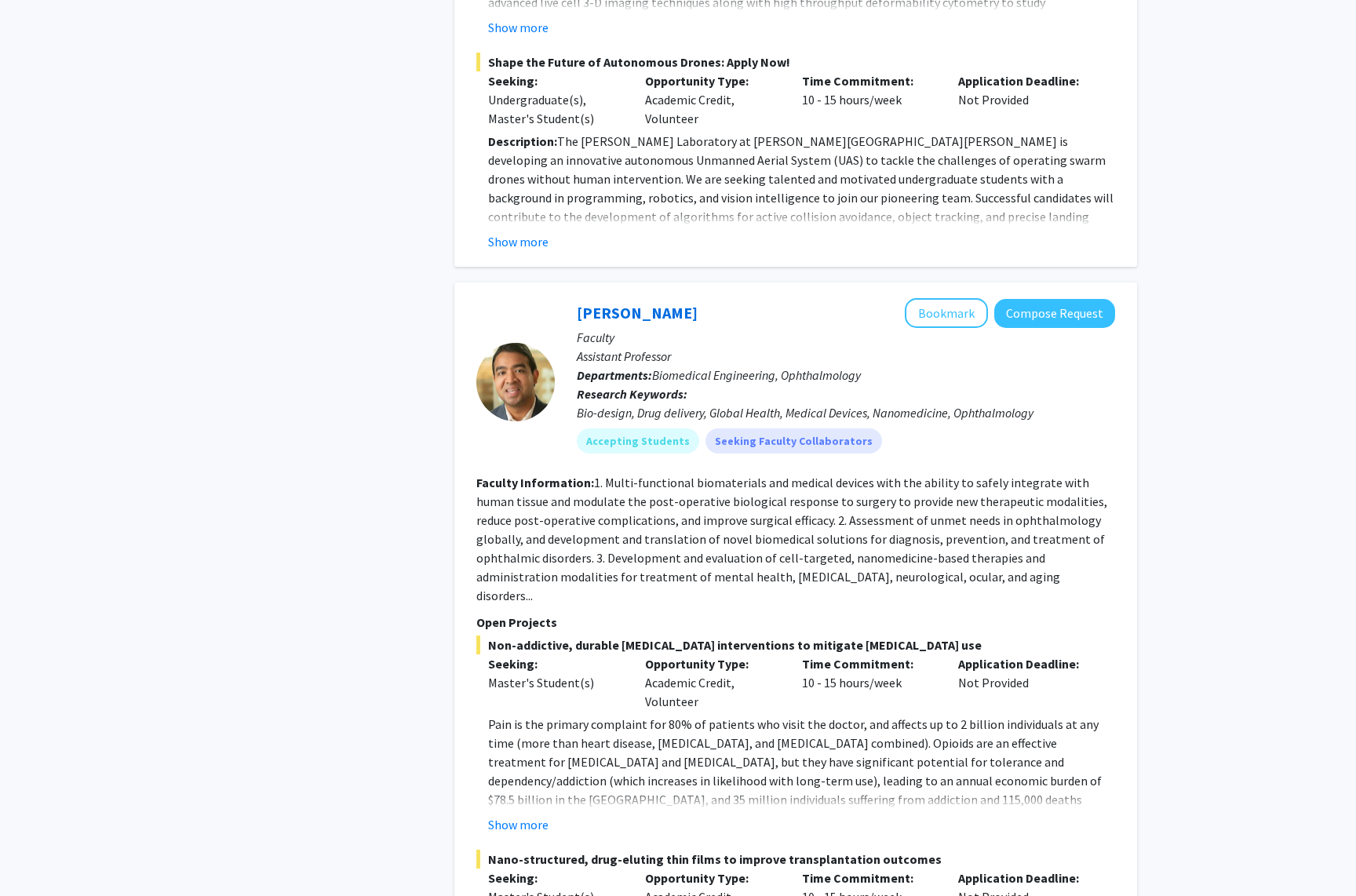
scroll to position [6537, 0]
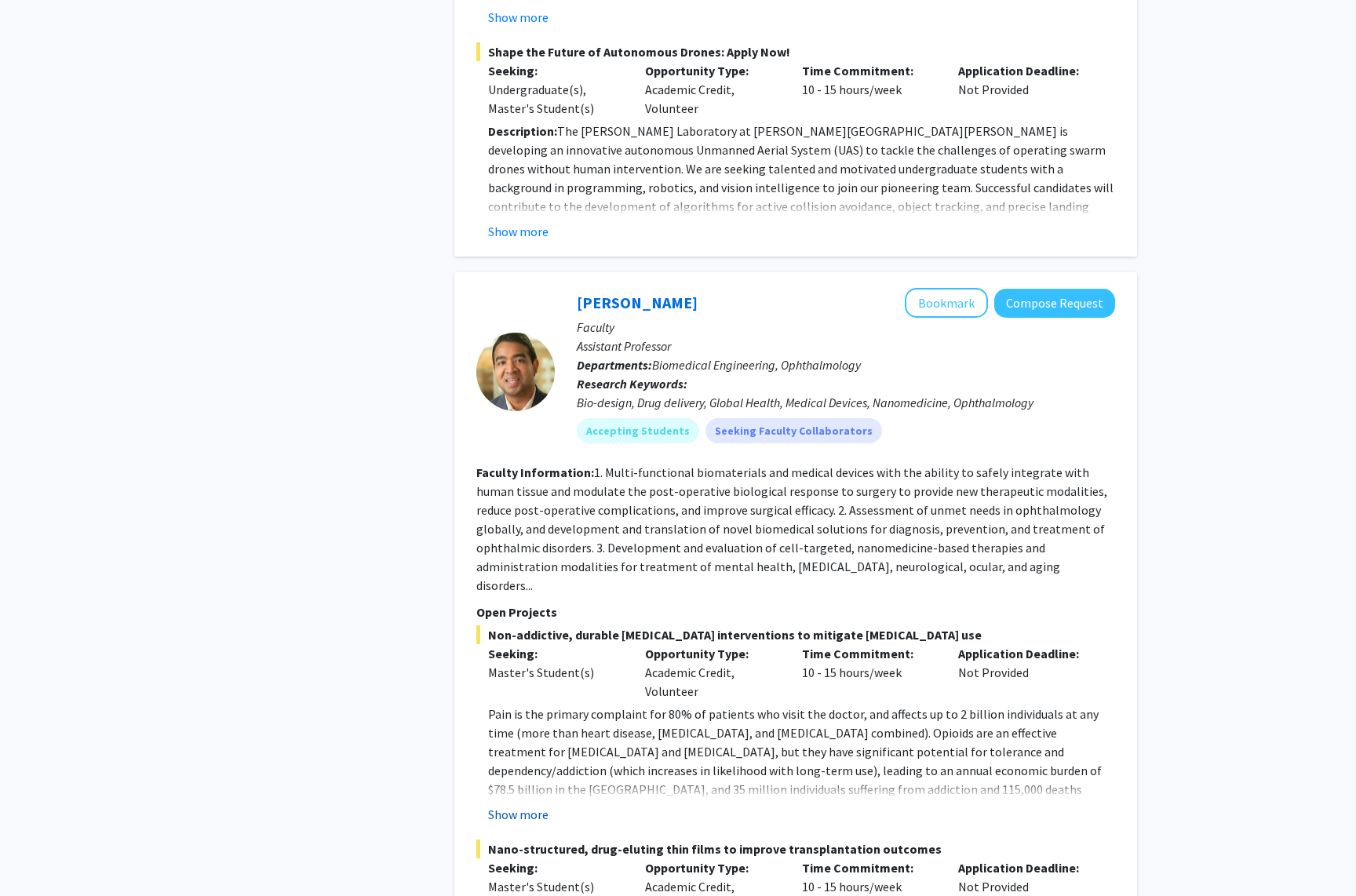
click at [530, 805] on button "Show more" at bounding box center [518, 814] width 60 height 19
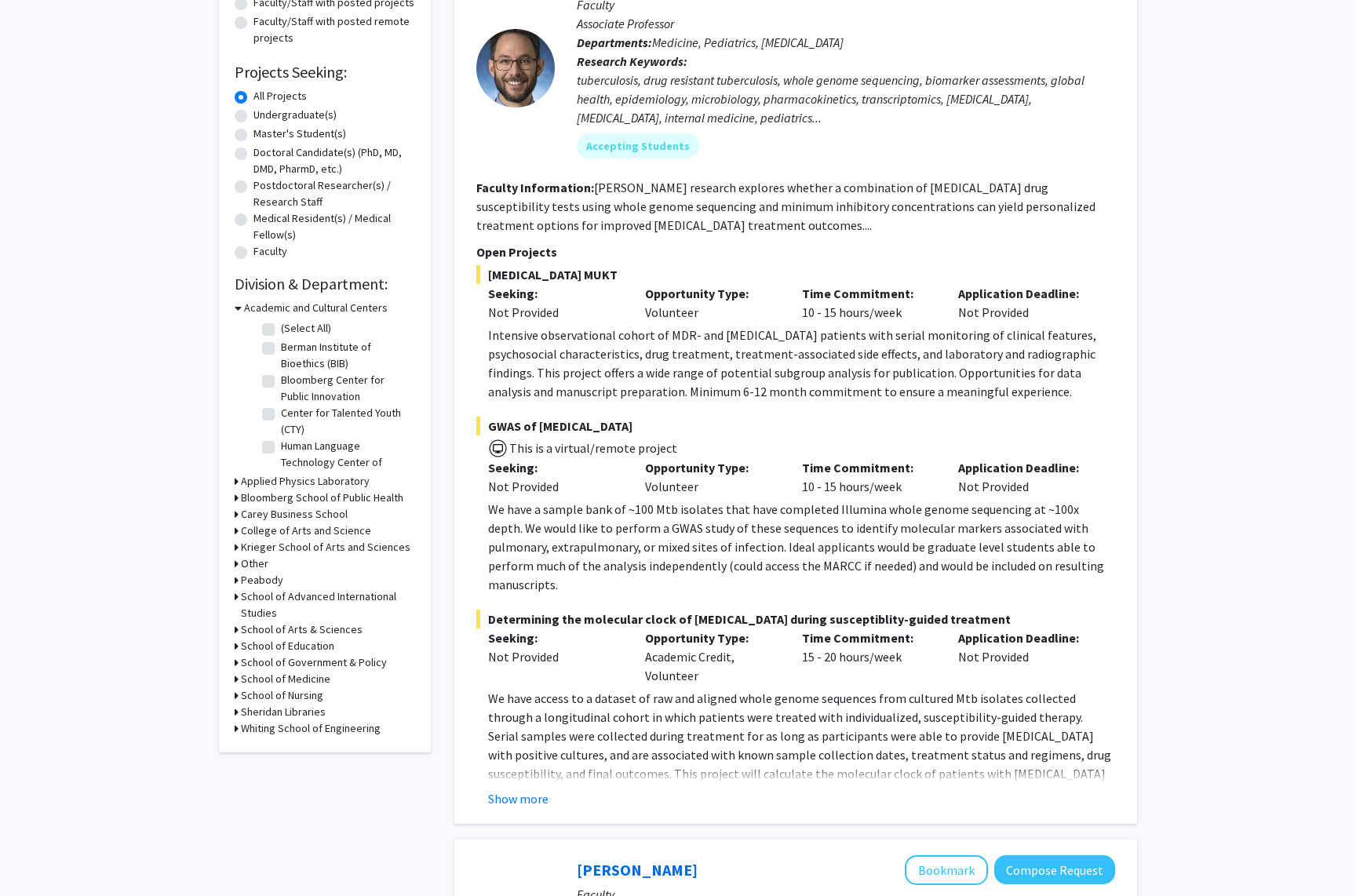
scroll to position [198, 0]
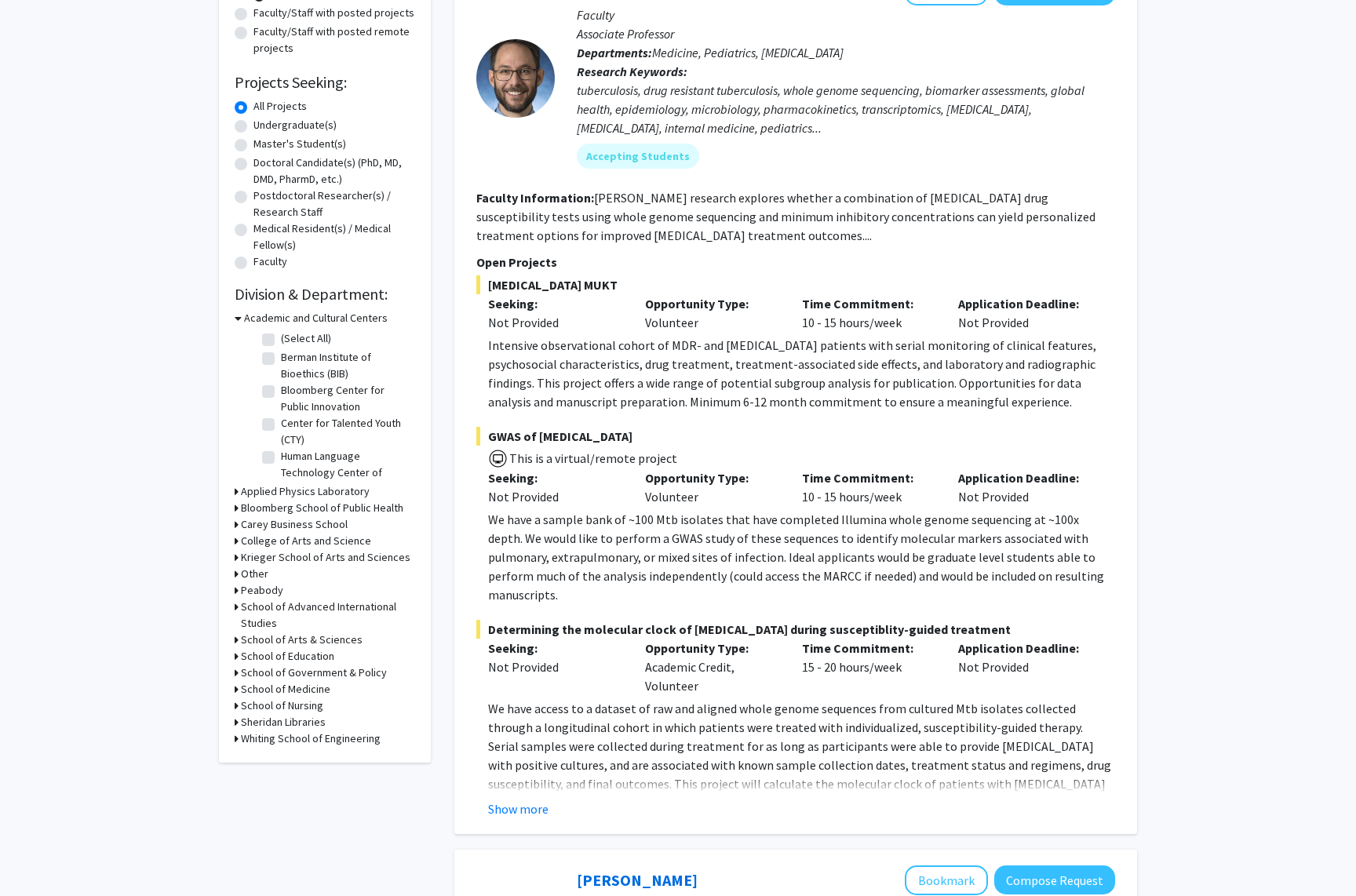
click at [253, 230] on label "Medical Resident(s) / Medical Fellow(s)" at bounding box center [334, 236] width 162 height 33
click at [253, 230] on input "Medical Resident(s) / Medical Fellow(s)" at bounding box center [258, 225] width 10 height 10
radio input "true"
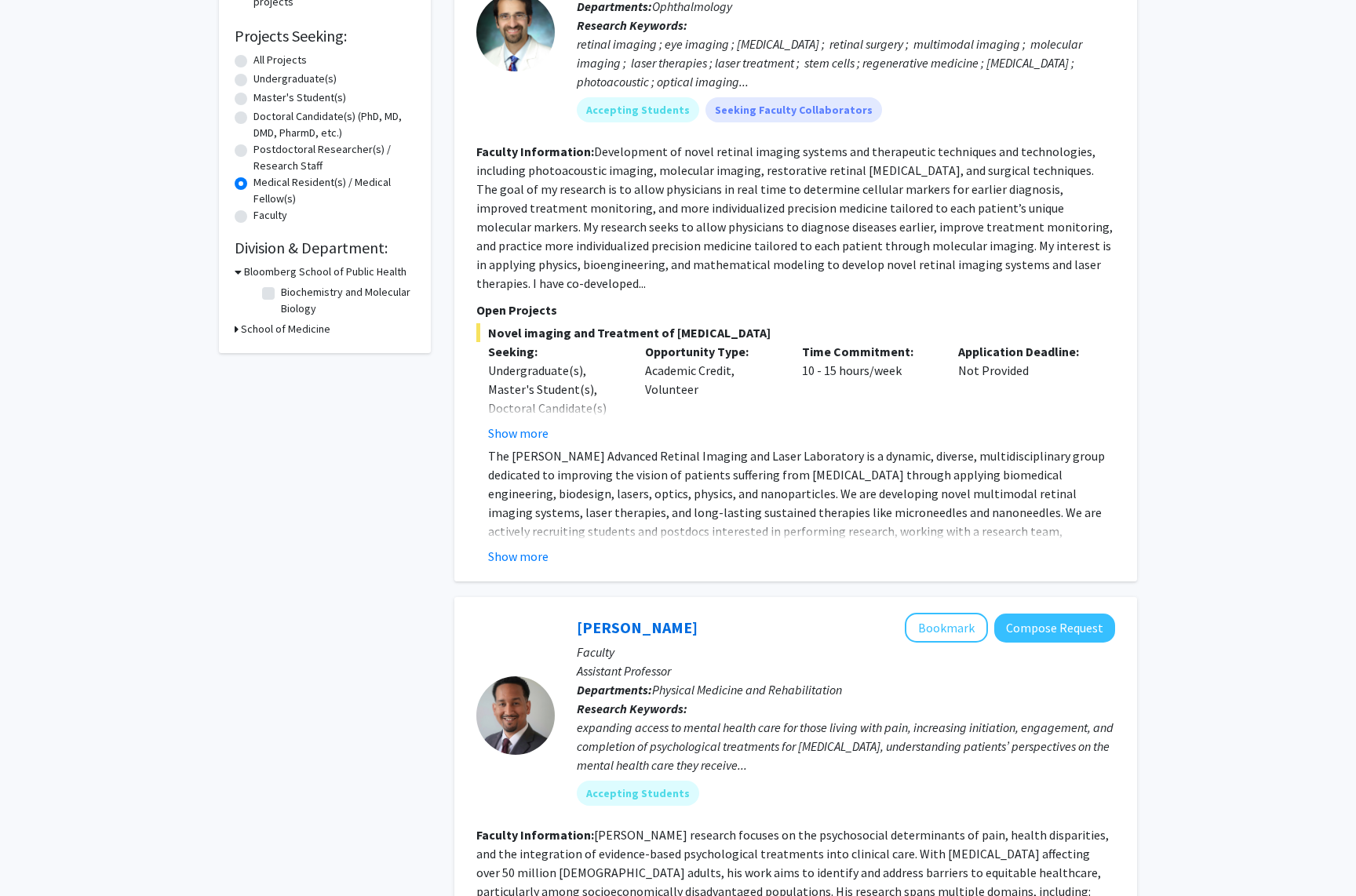
scroll to position [332, 0]
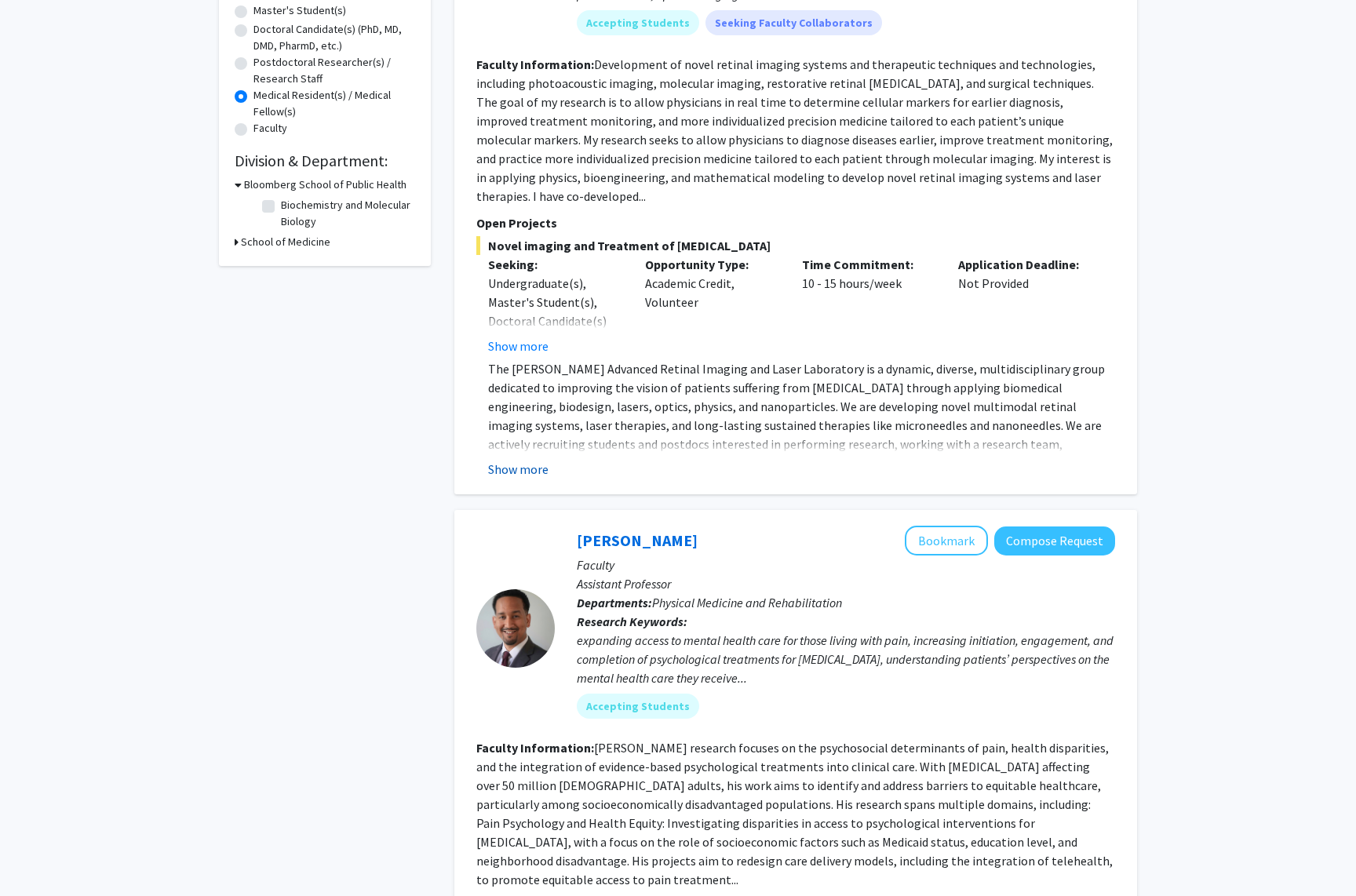
click at [526, 460] on button "Show more" at bounding box center [518, 469] width 60 height 19
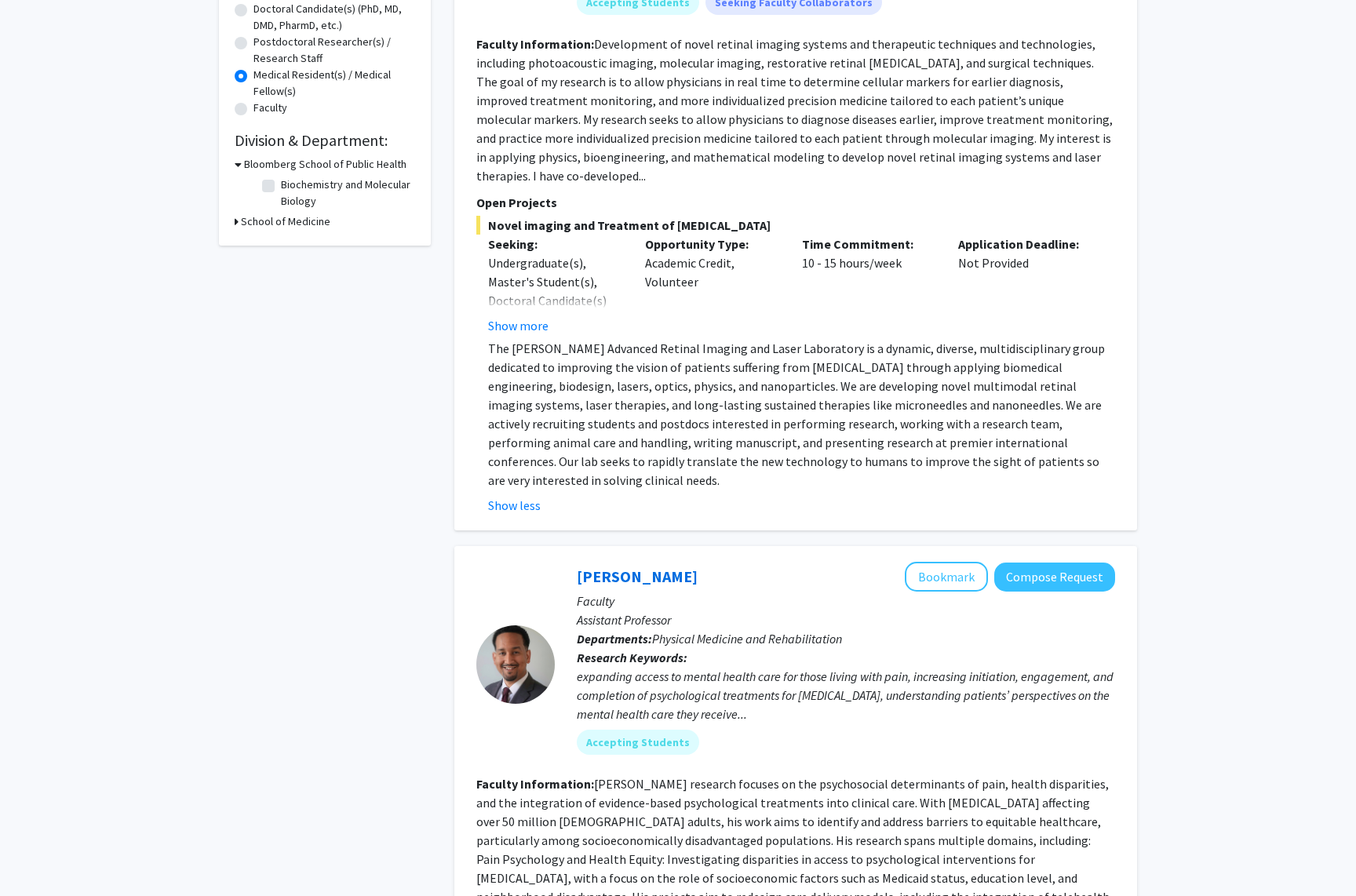
scroll to position [399, 0]
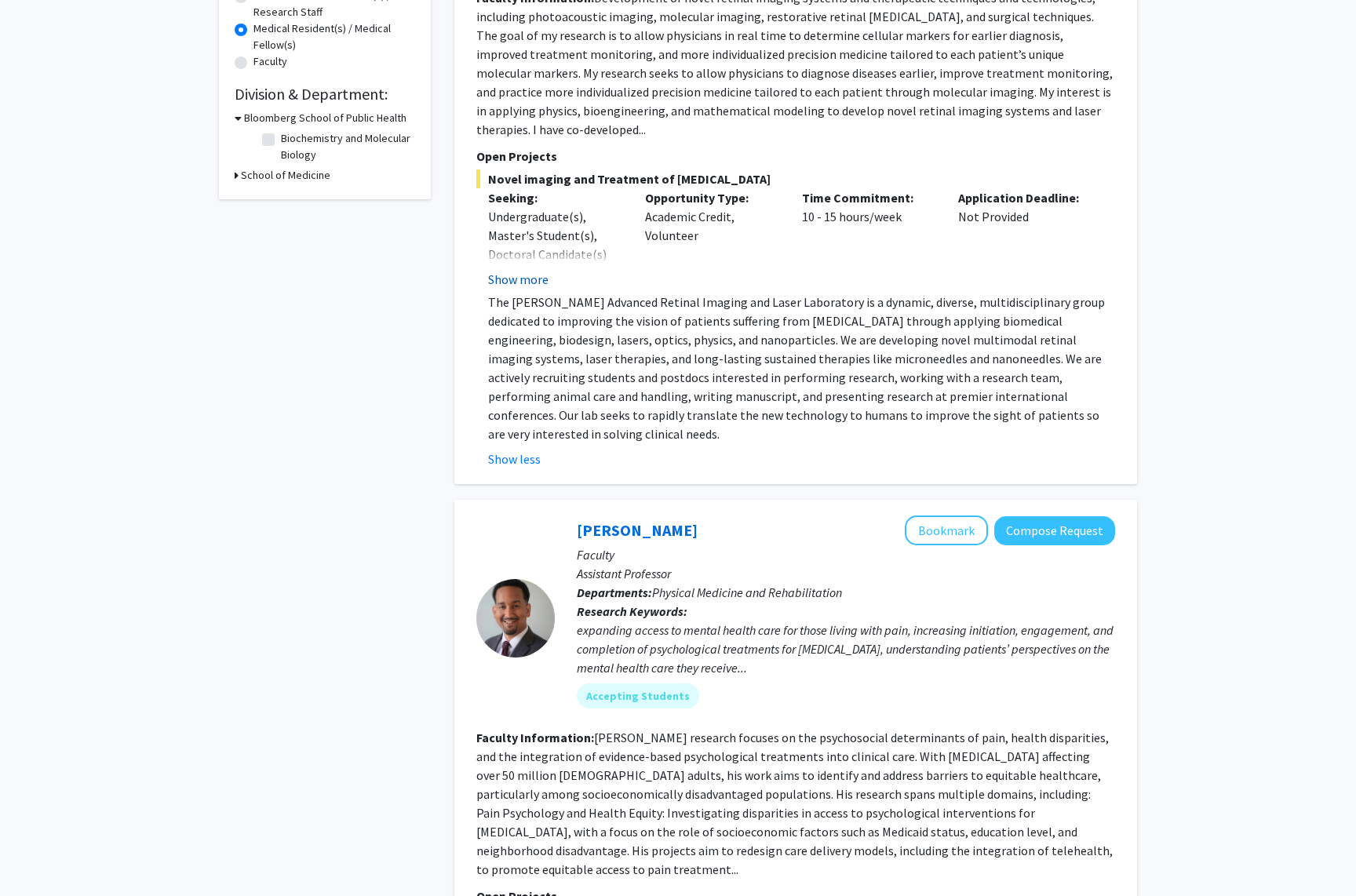
click at [501, 270] on button "Show more" at bounding box center [518, 279] width 60 height 19
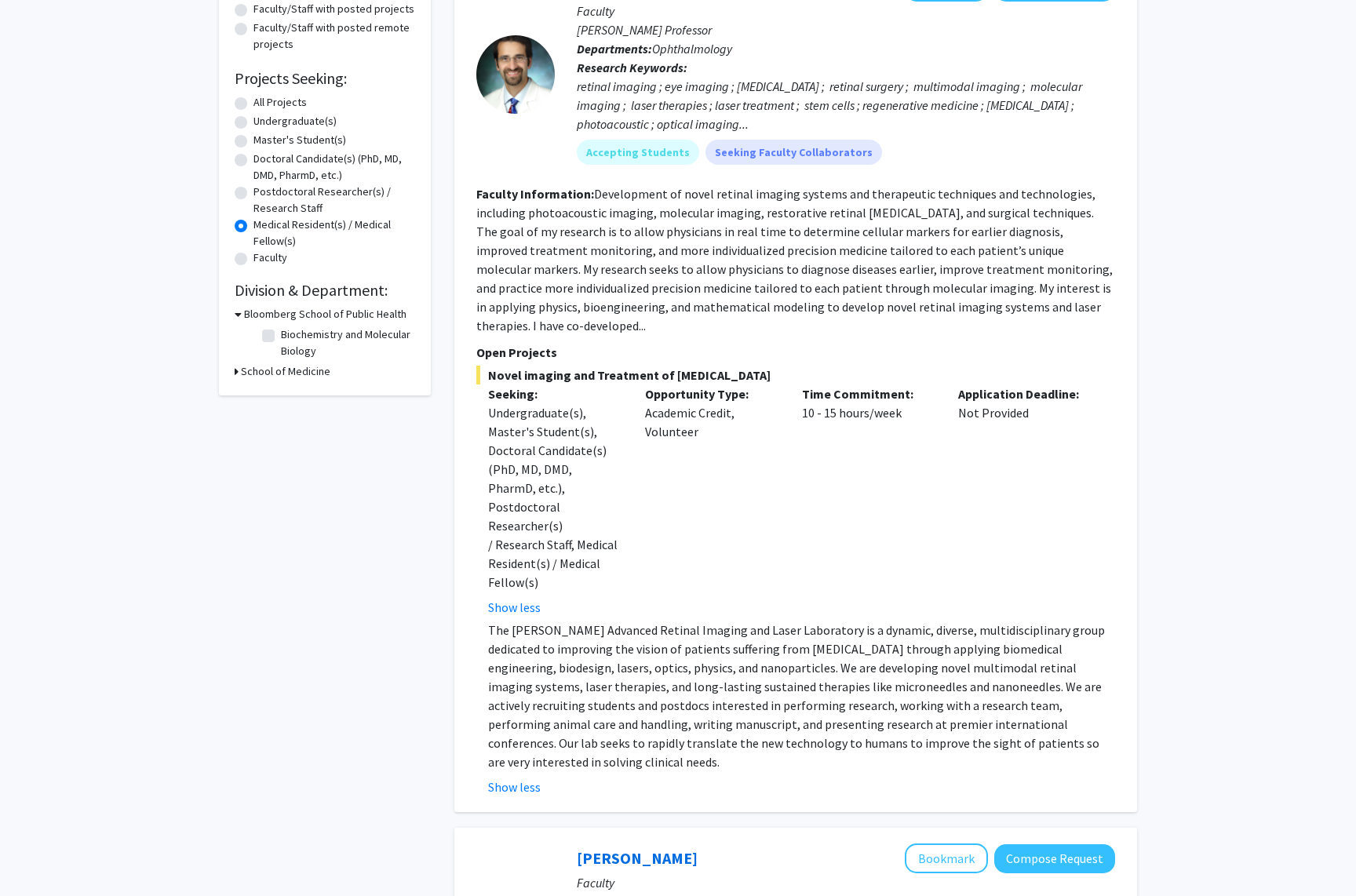
scroll to position [0, 0]
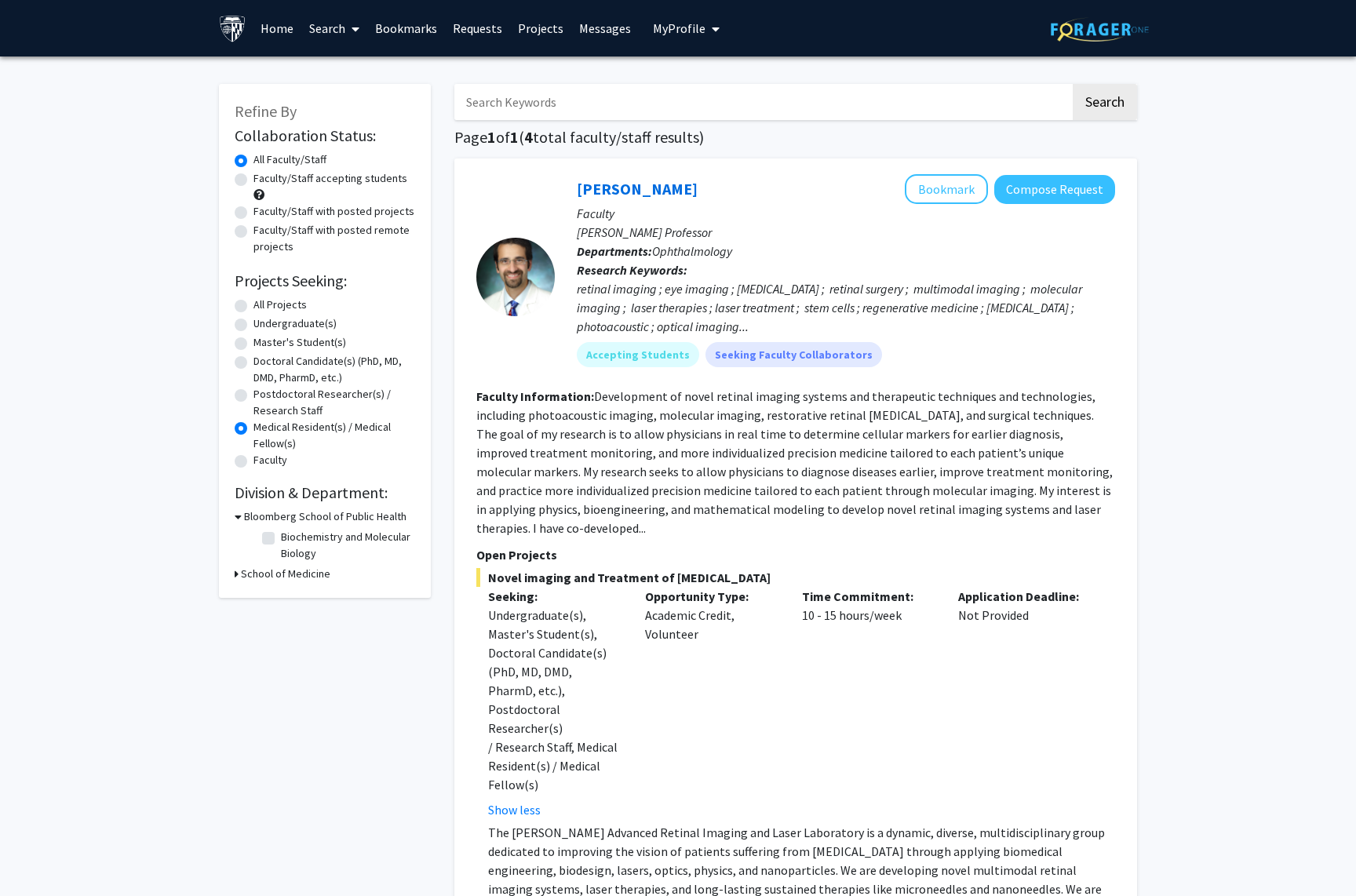
click at [297, 302] on label "All Projects" at bounding box center [279, 305] width 53 height 16
click at [264, 302] on input "All Projects" at bounding box center [258, 302] width 10 height 10
radio input "true"
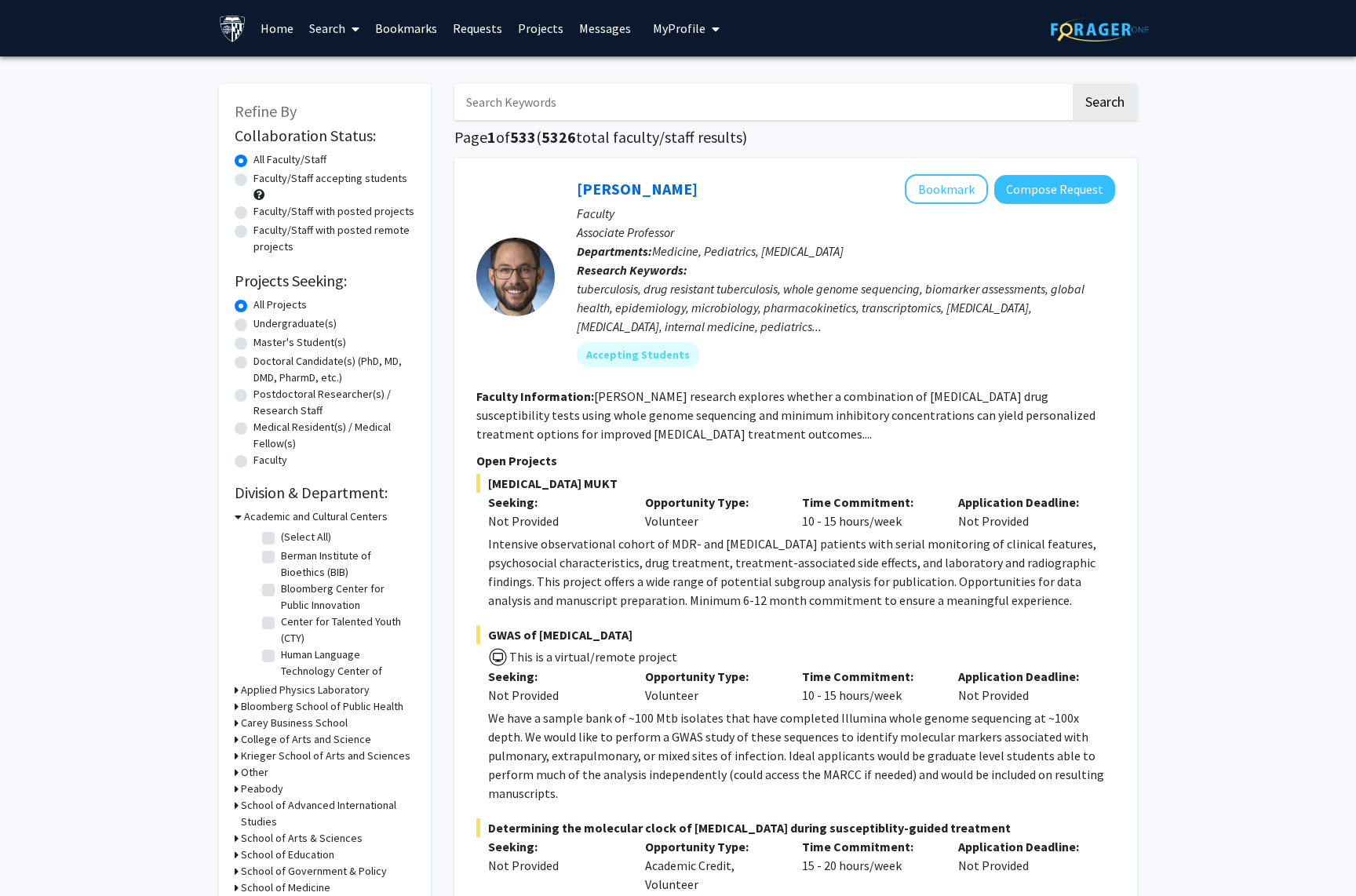
click at [581, 98] on input "Search Keywords" at bounding box center [762, 102] width 616 height 36
type input "dermatol"
click at [1104, 104] on button "Search" at bounding box center [1104, 102] width 64 height 36
